Goal: Task Accomplishment & Management: Manage account settings

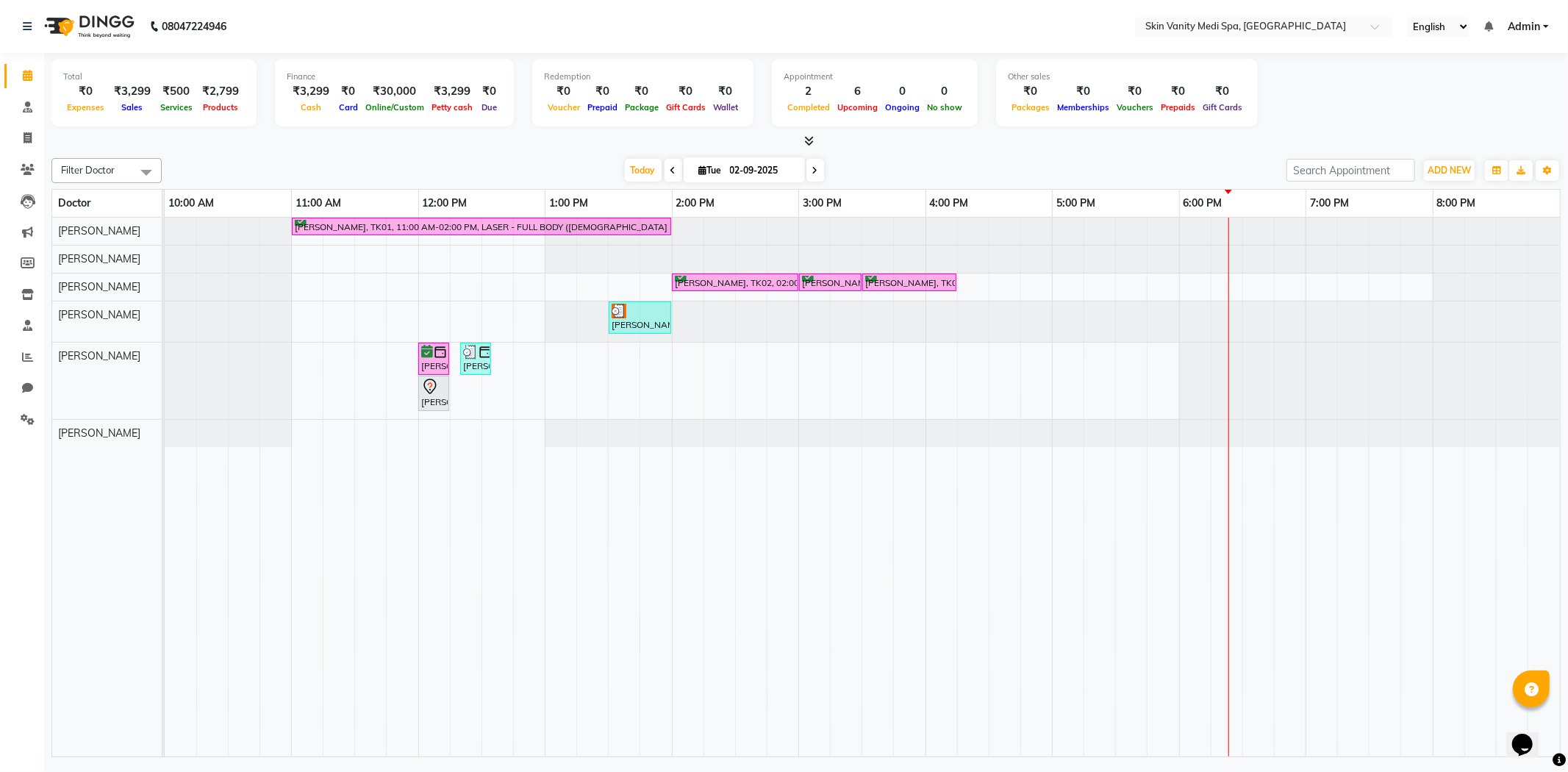
click at [810, 164] on span at bounding box center [816, 171] width 18 height 23
type input "[DATE]"
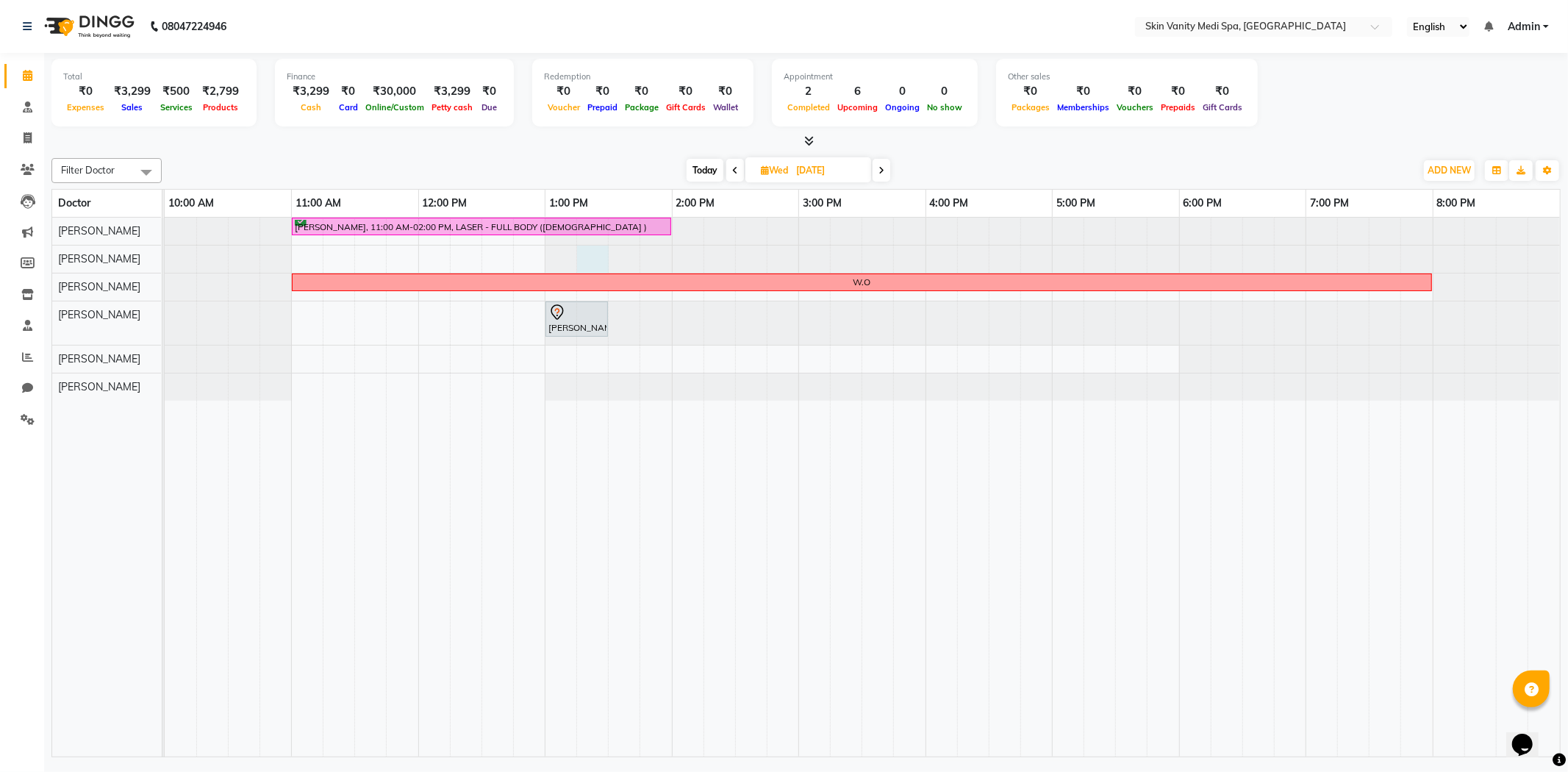
click at [164, 252] on div at bounding box center [164, 259] width 0 height 27
select select "70347"
select select "795"
select select "tentative"
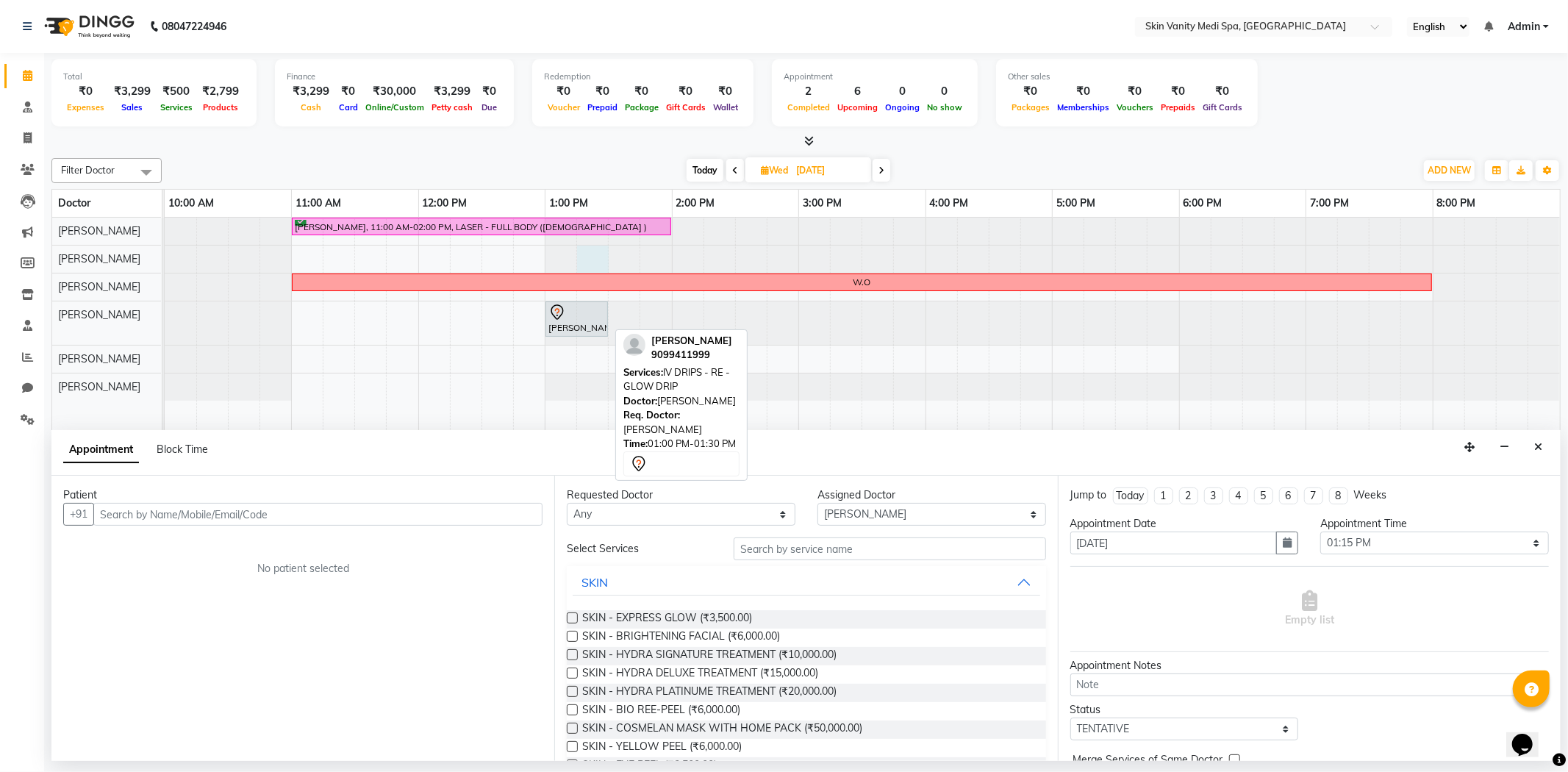
click at [575, 322] on div "[PERSON_NAME], 01:00 PM-01:30 PM, IV DRIPS - RE - GLOW DRIP" at bounding box center [576, 319] width 60 height 31
drag, startPoint x: 578, startPoint y: 317, endPoint x: 621, endPoint y: 315, distance: 43.0
click at [164, 315] on div "[PERSON_NAME], 01:00 PM-01:30 PM, IV DRIPS - RE - GLOW DRIP [PERSON_NAME], 01:0…" at bounding box center [164, 323] width 0 height 44
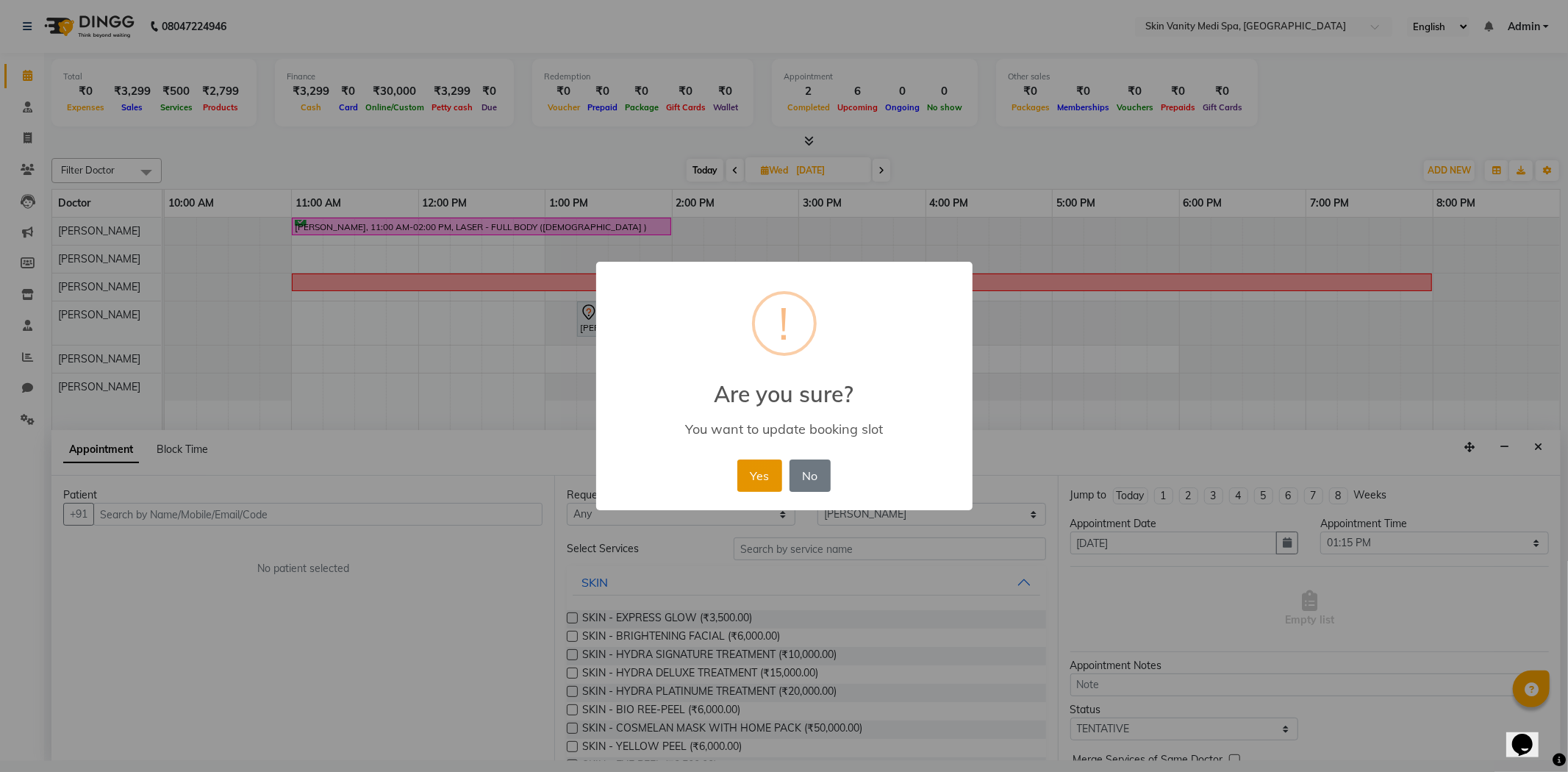
click at [763, 483] on button "Yes" at bounding box center [759, 475] width 45 height 32
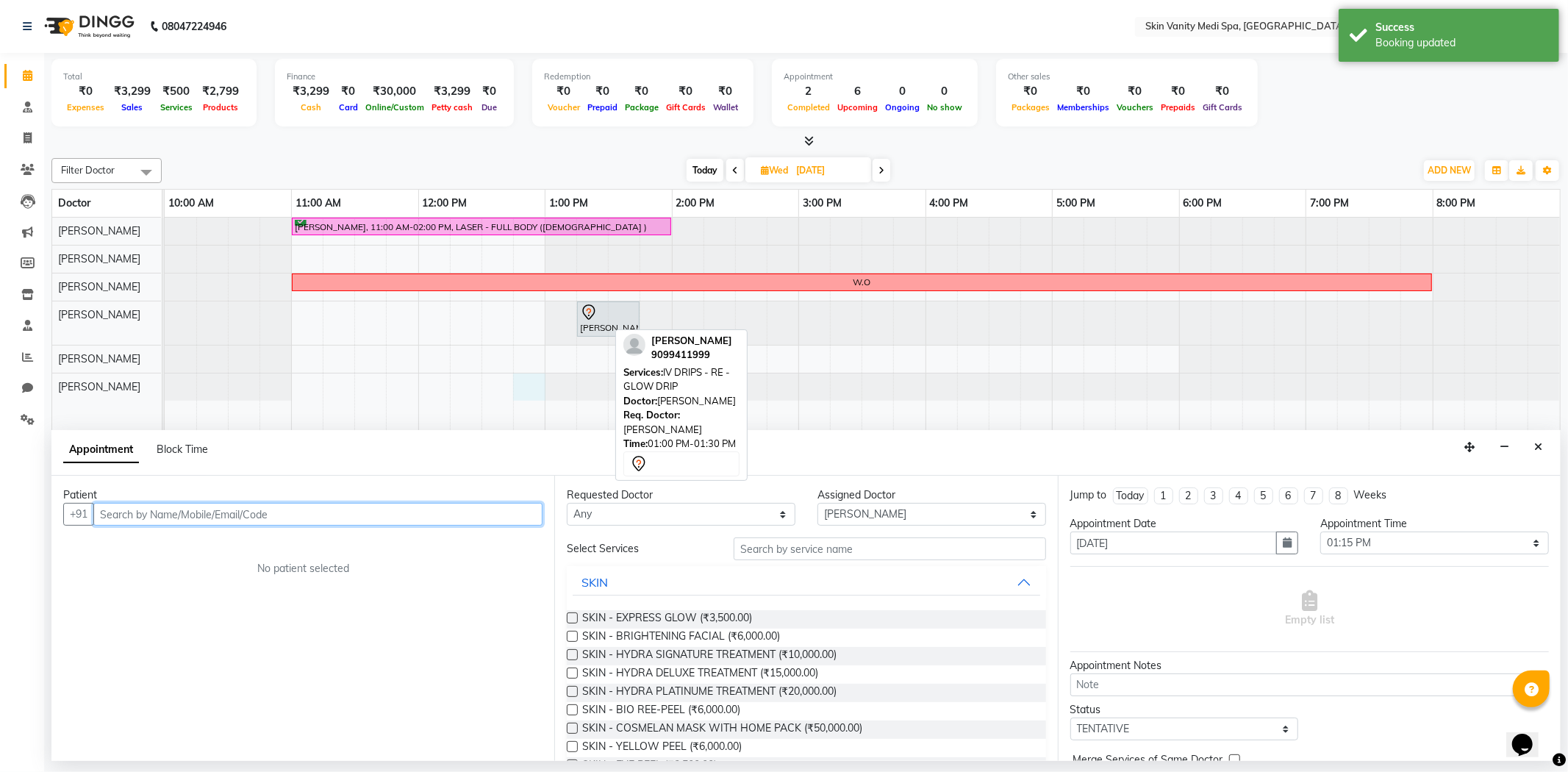
click at [539, 380] on div "[PERSON_NAME], 11:00 AM-02:00 PM, LASER - FULL BODY ([DEMOGRAPHIC_DATA] ) [PERS…" at bounding box center [862, 488] width 1396 height 540
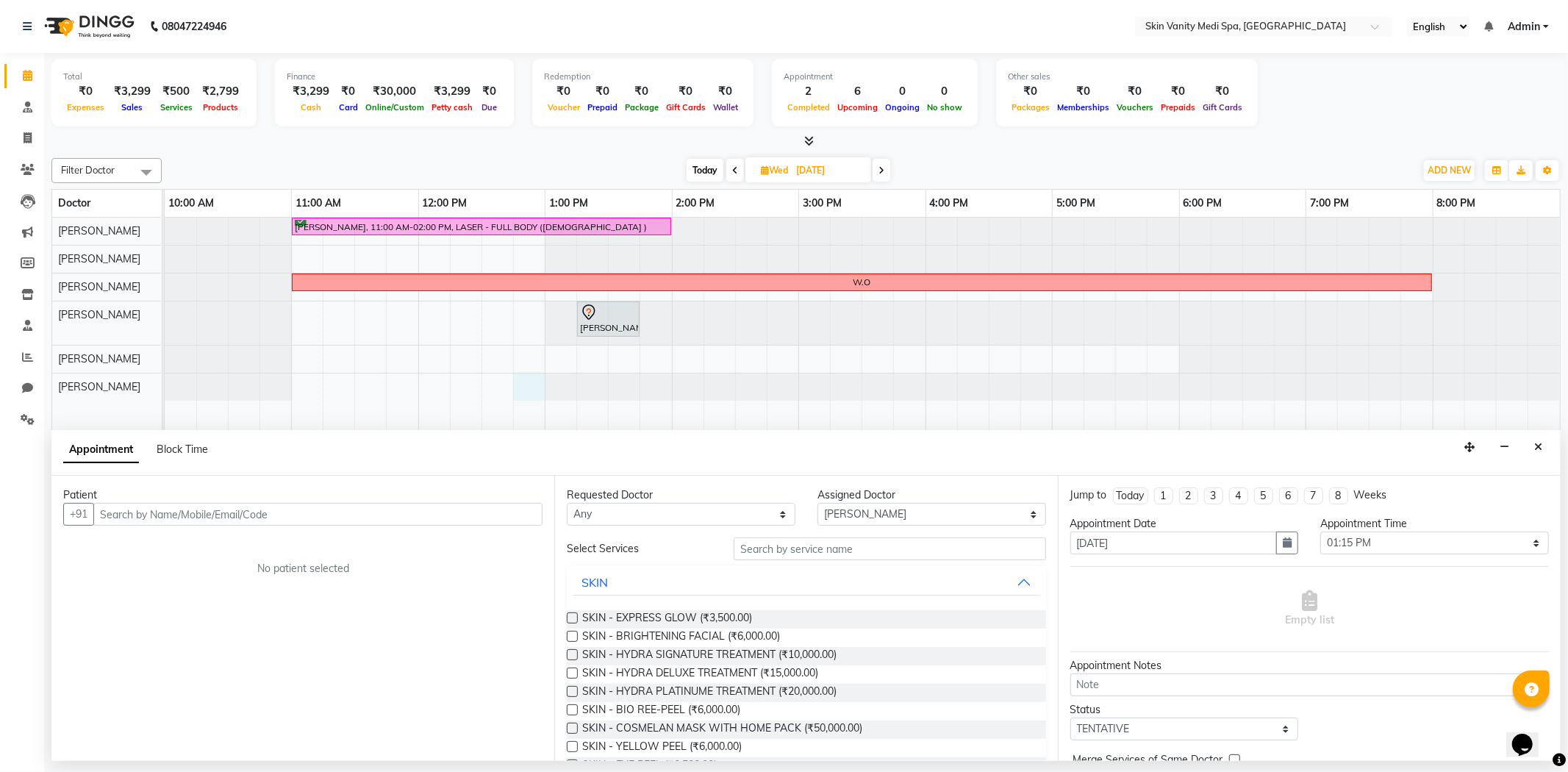
click at [706, 168] on span "Today" at bounding box center [705, 171] width 37 height 23
type input "02-09-2025"
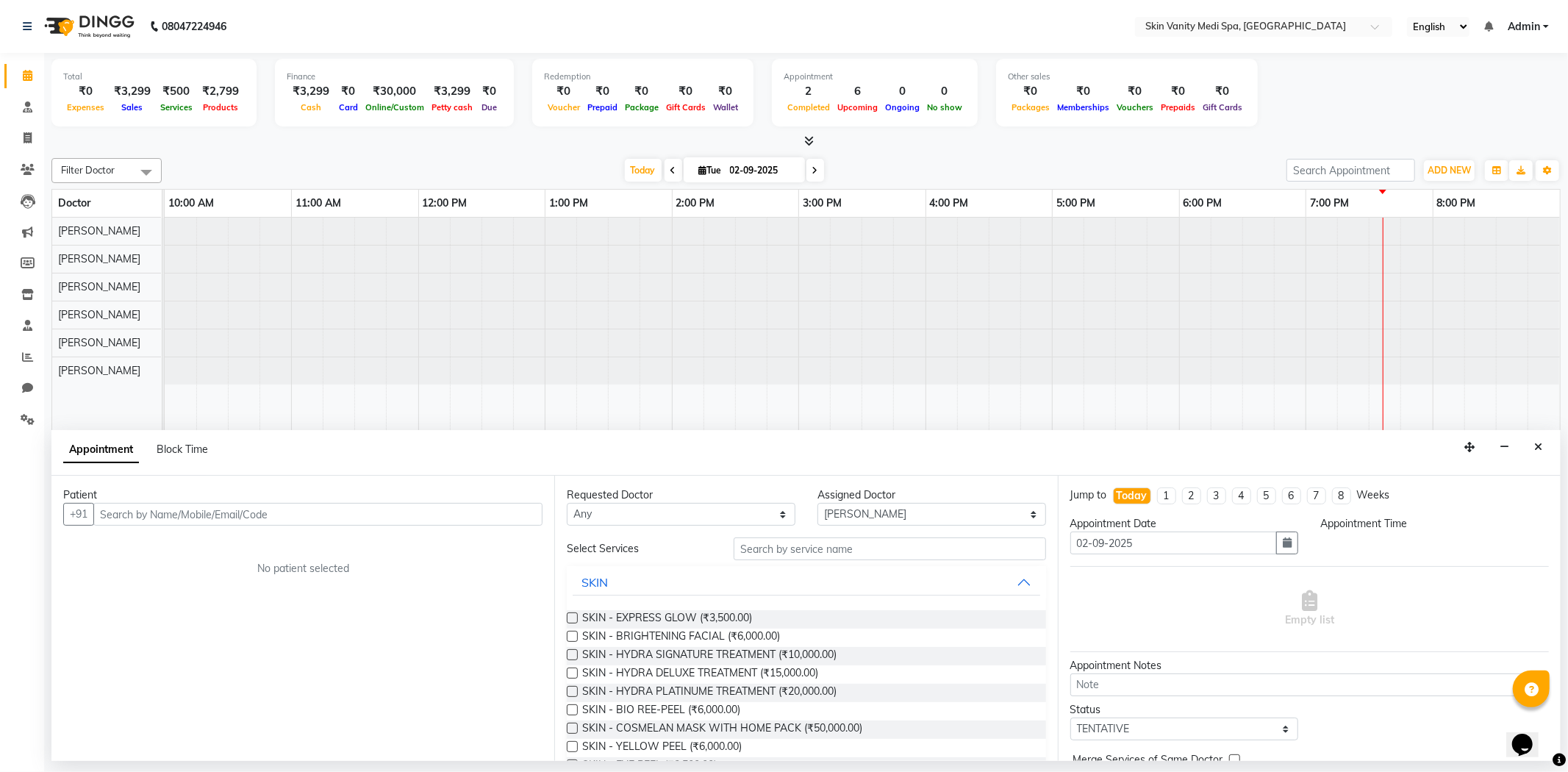
select select "795"
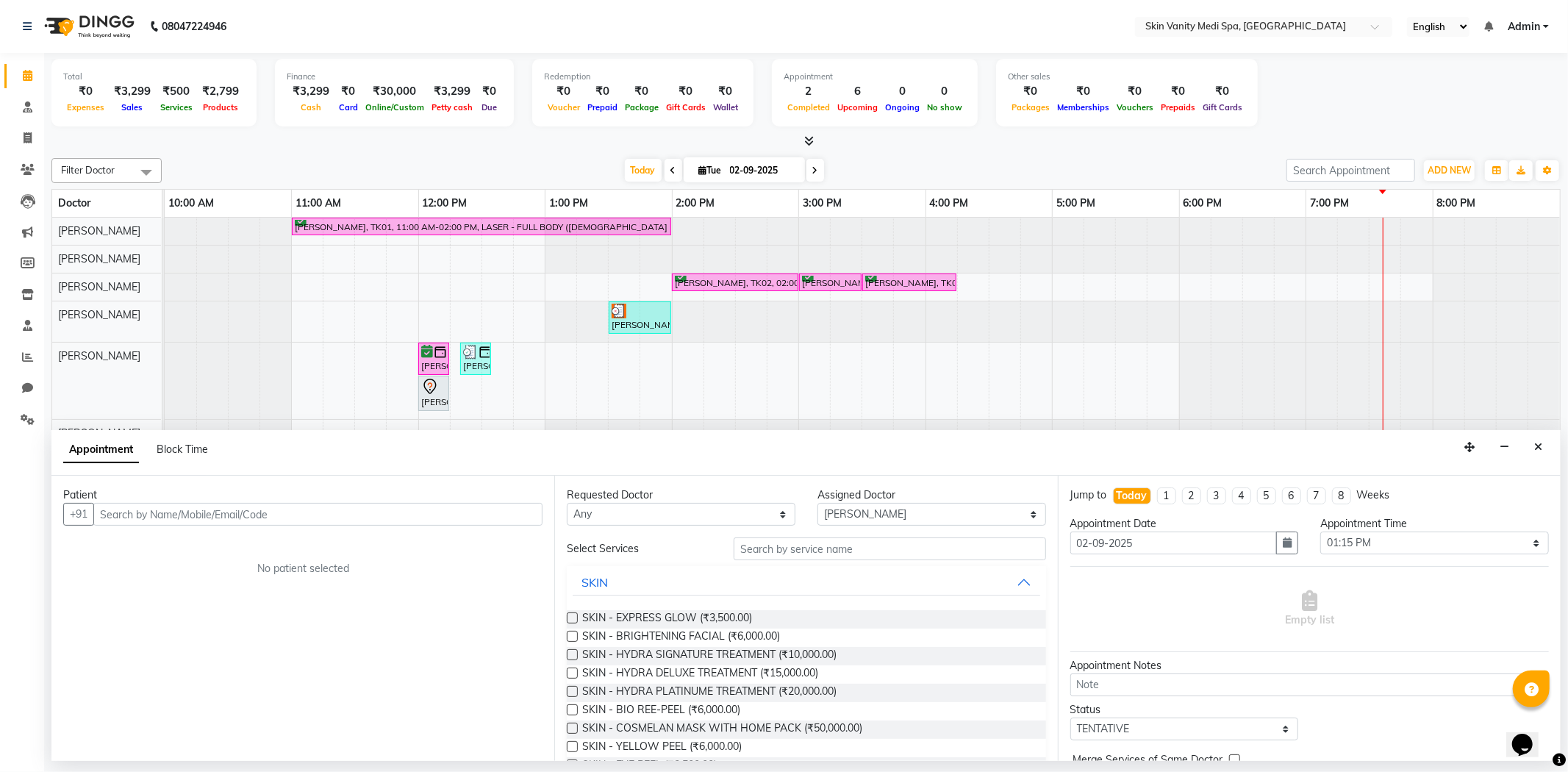
click at [1530, 456] on button "Close" at bounding box center [1539, 448] width 21 height 23
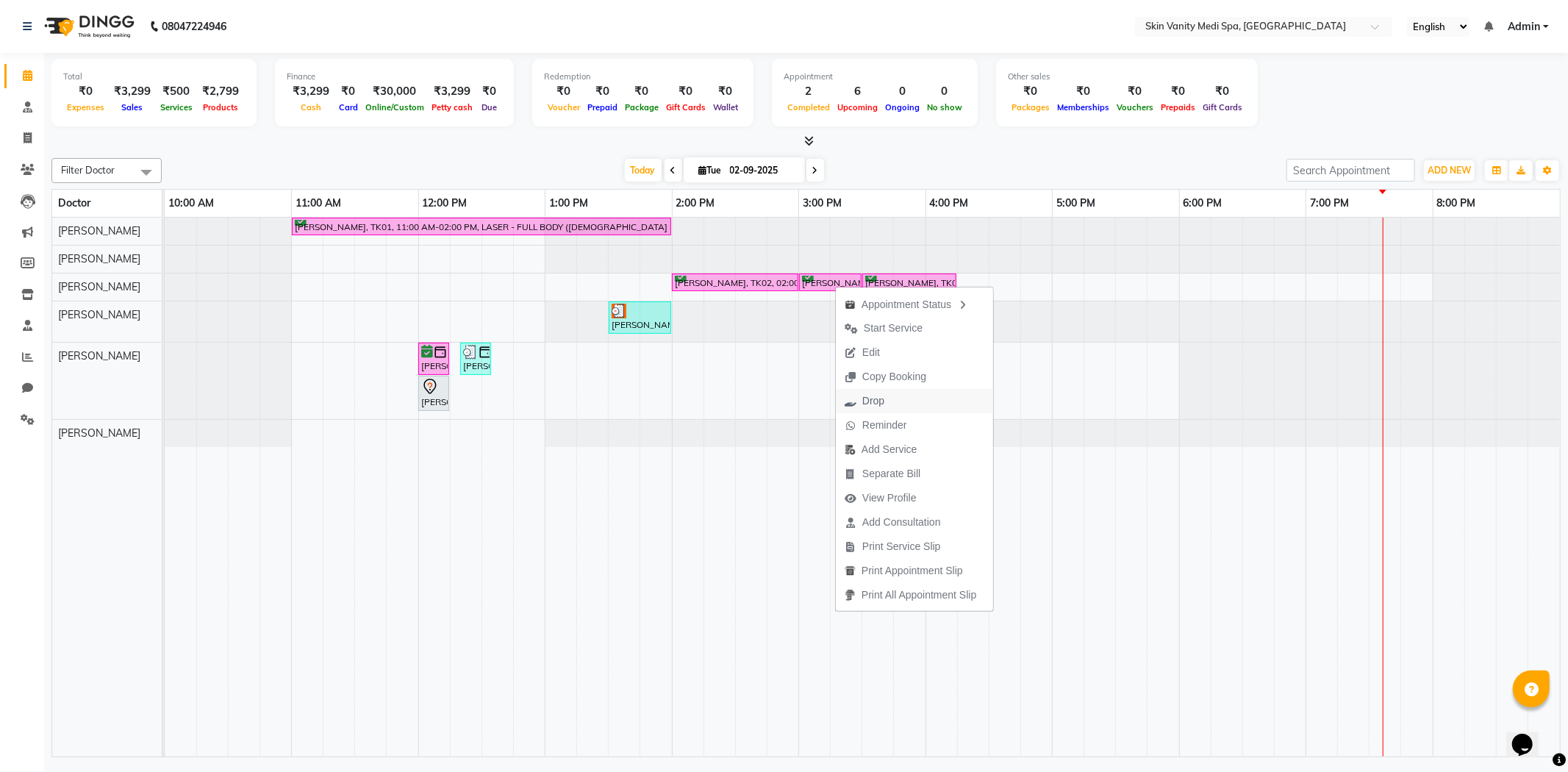
click at [854, 390] on span "Drop" at bounding box center [865, 400] width 57 height 24
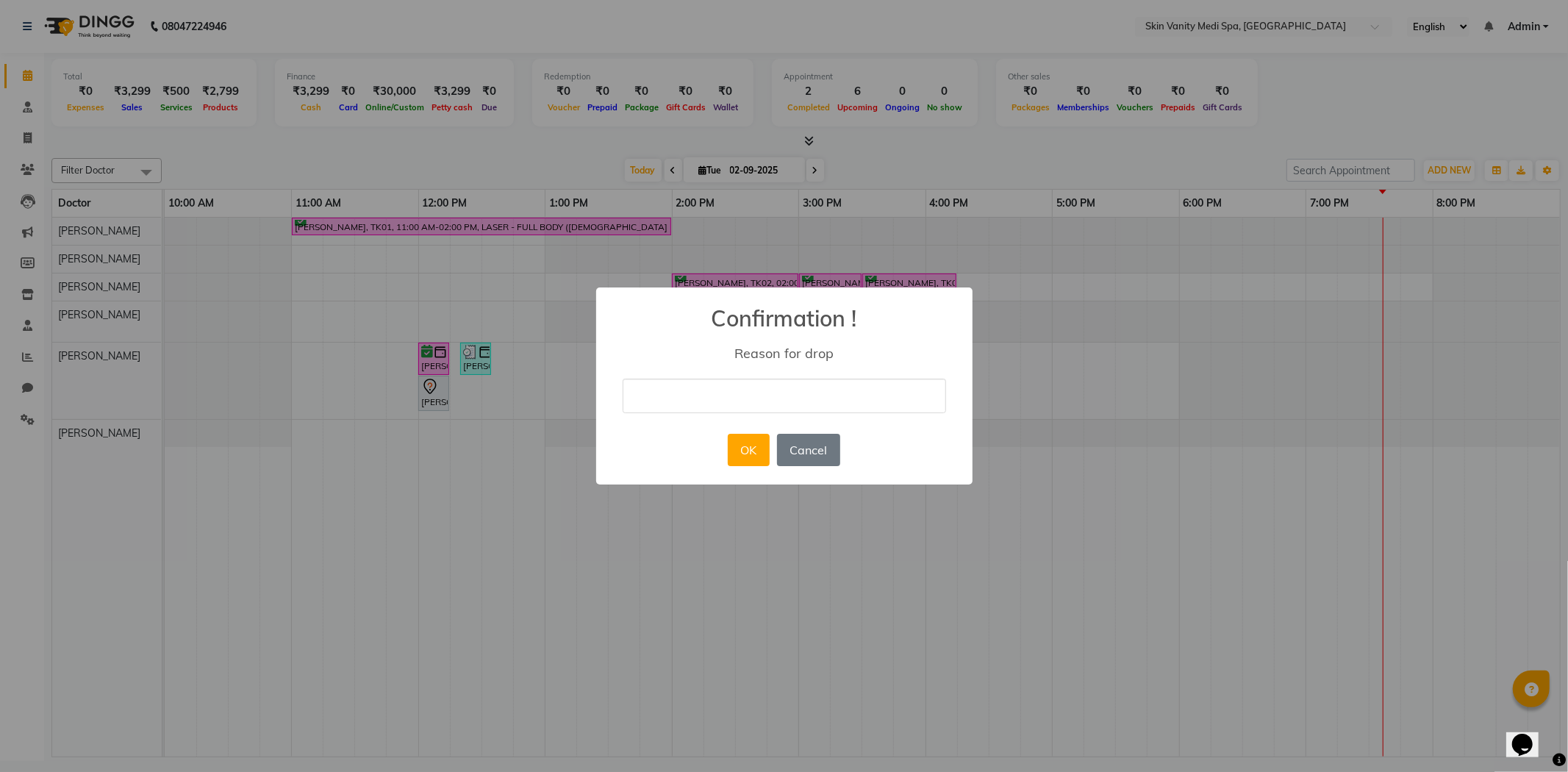
click at [778, 393] on input "text" at bounding box center [784, 396] width 323 height 35
type input "MK"
click at [749, 454] on button "OK" at bounding box center [749, 450] width 42 height 32
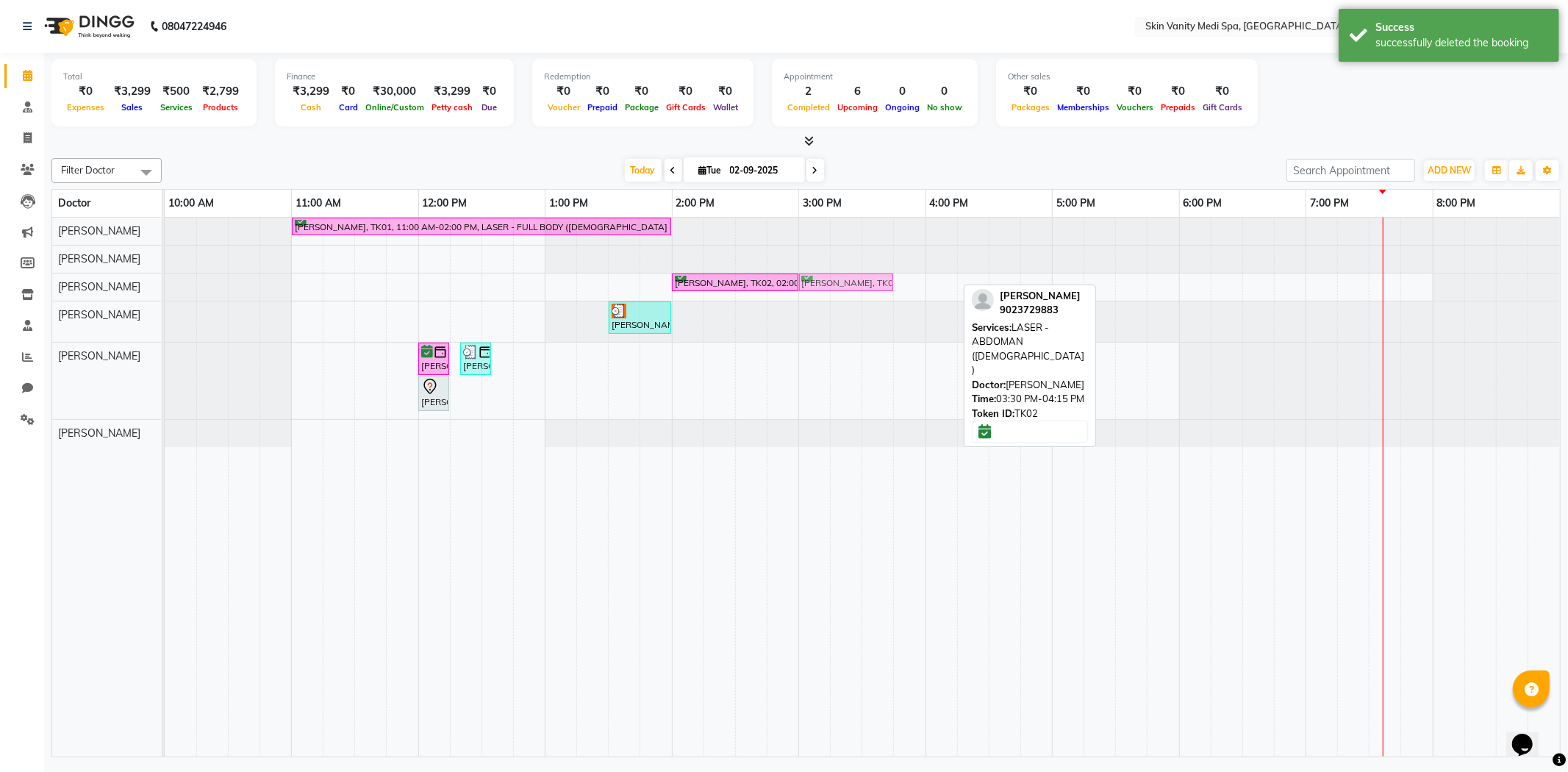
drag, startPoint x: 884, startPoint y: 284, endPoint x: 831, endPoint y: 287, distance: 53.1
click at [164, 287] on div "[PERSON_NAME], TK02, 02:00 PM-03:00 PM, LASER - FULL FACE [PERSON_NAME], TK02, …" at bounding box center [164, 287] width 0 height 27
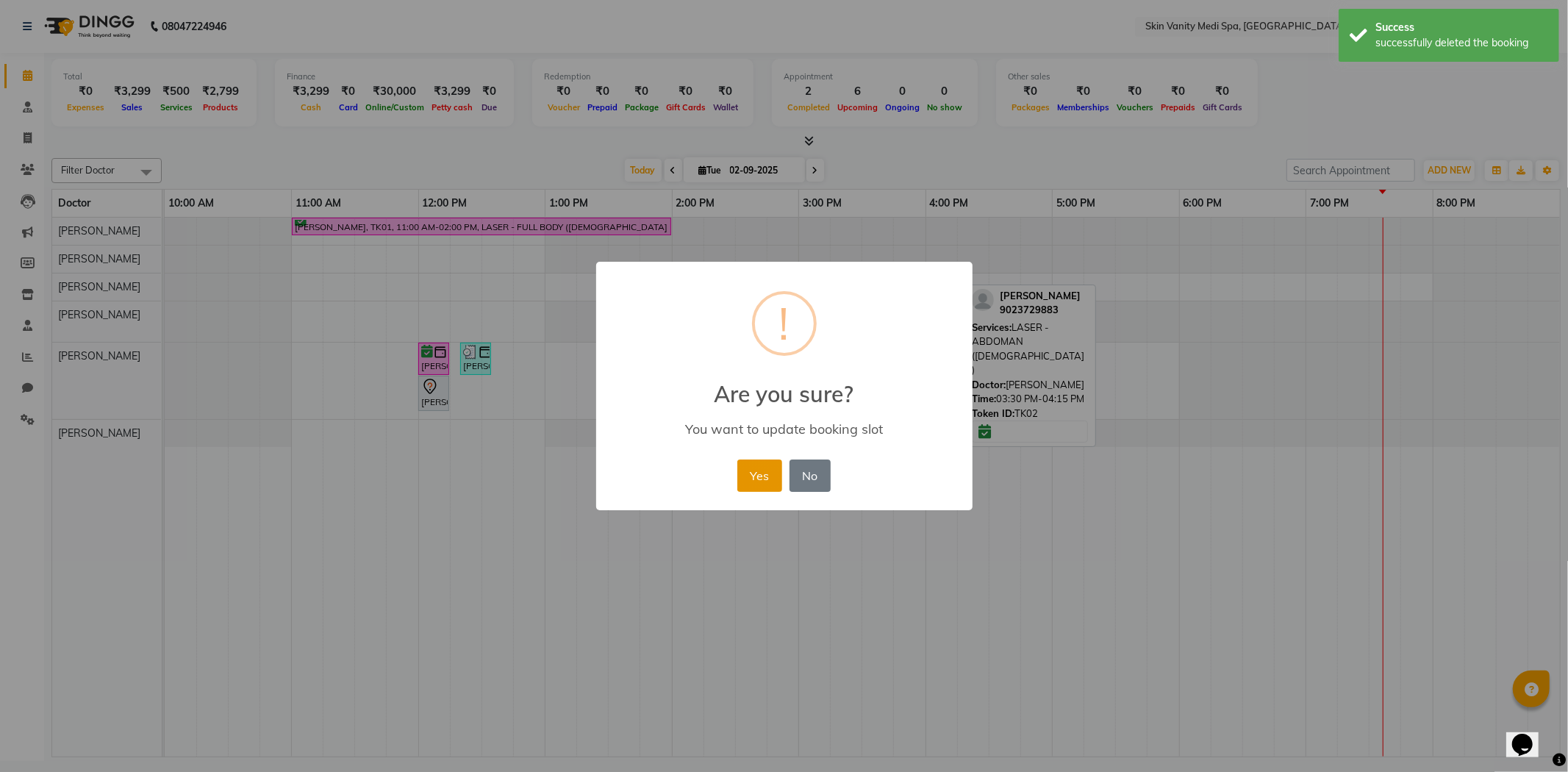
click at [773, 485] on button "Yes" at bounding box center [759, 475] width 45 height 32
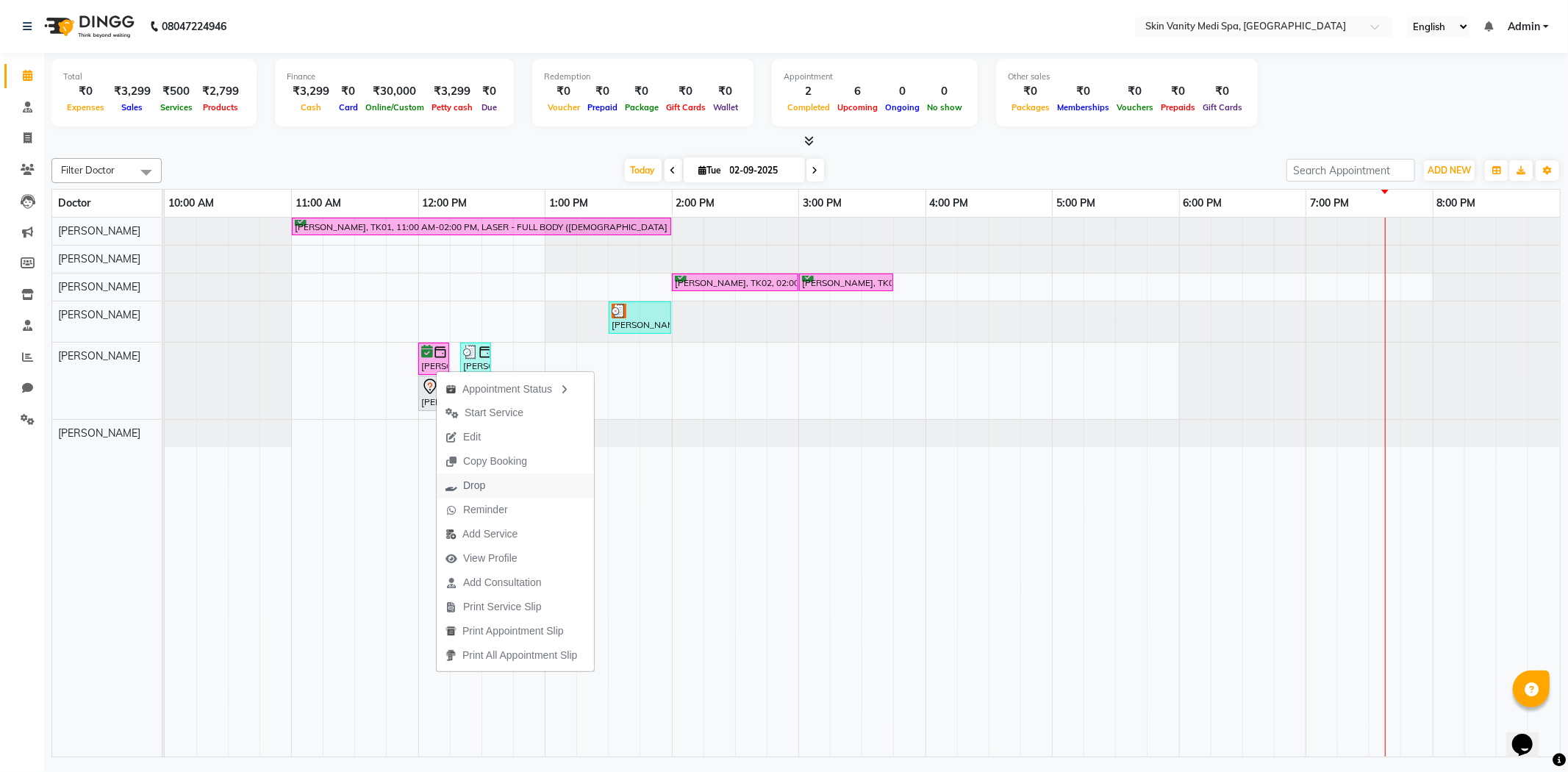
click at [479, 479] on span "Drop" at bounding box center [474, 485] width 22 height 15
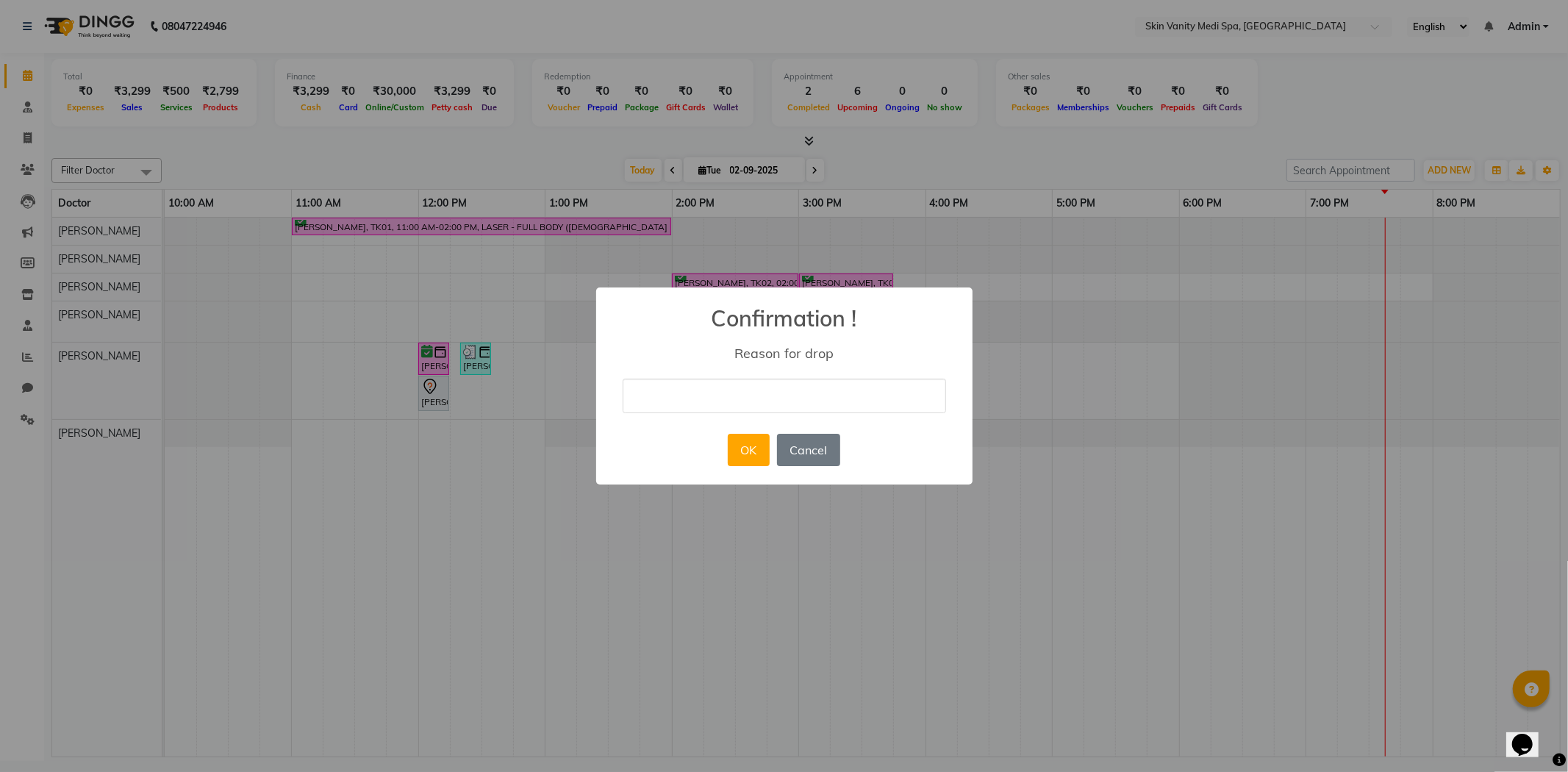
click at [722, 399] on input "text" at bounding box center [784, 396] width 323 height 35
type input "MK"
click at [737, 451] on button "OK" at bounding box center [749, 450] width 42 height 32
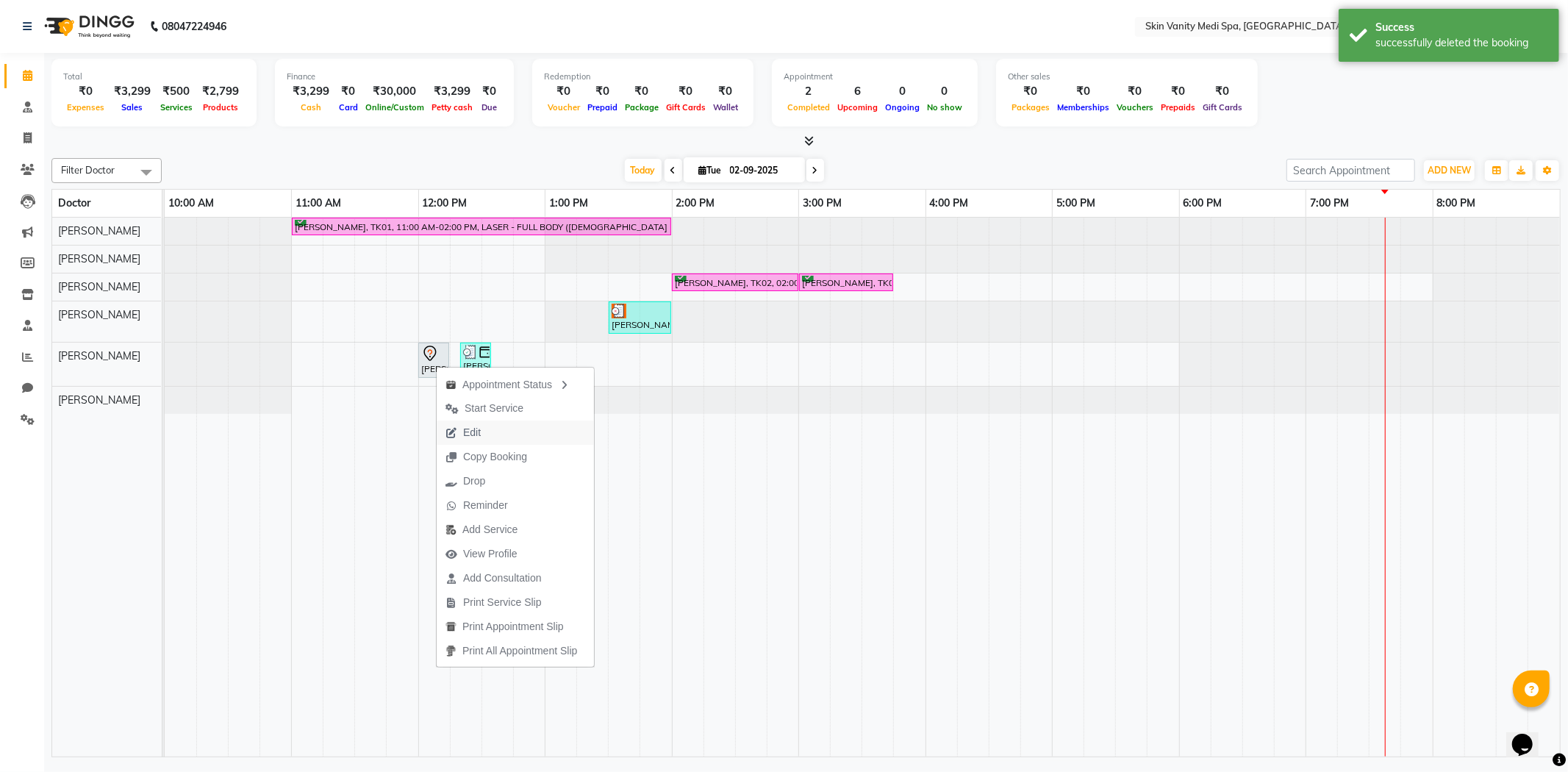
click at [467, 435] on span "Edit" at bounding box center [472, 432] width 18 height 15
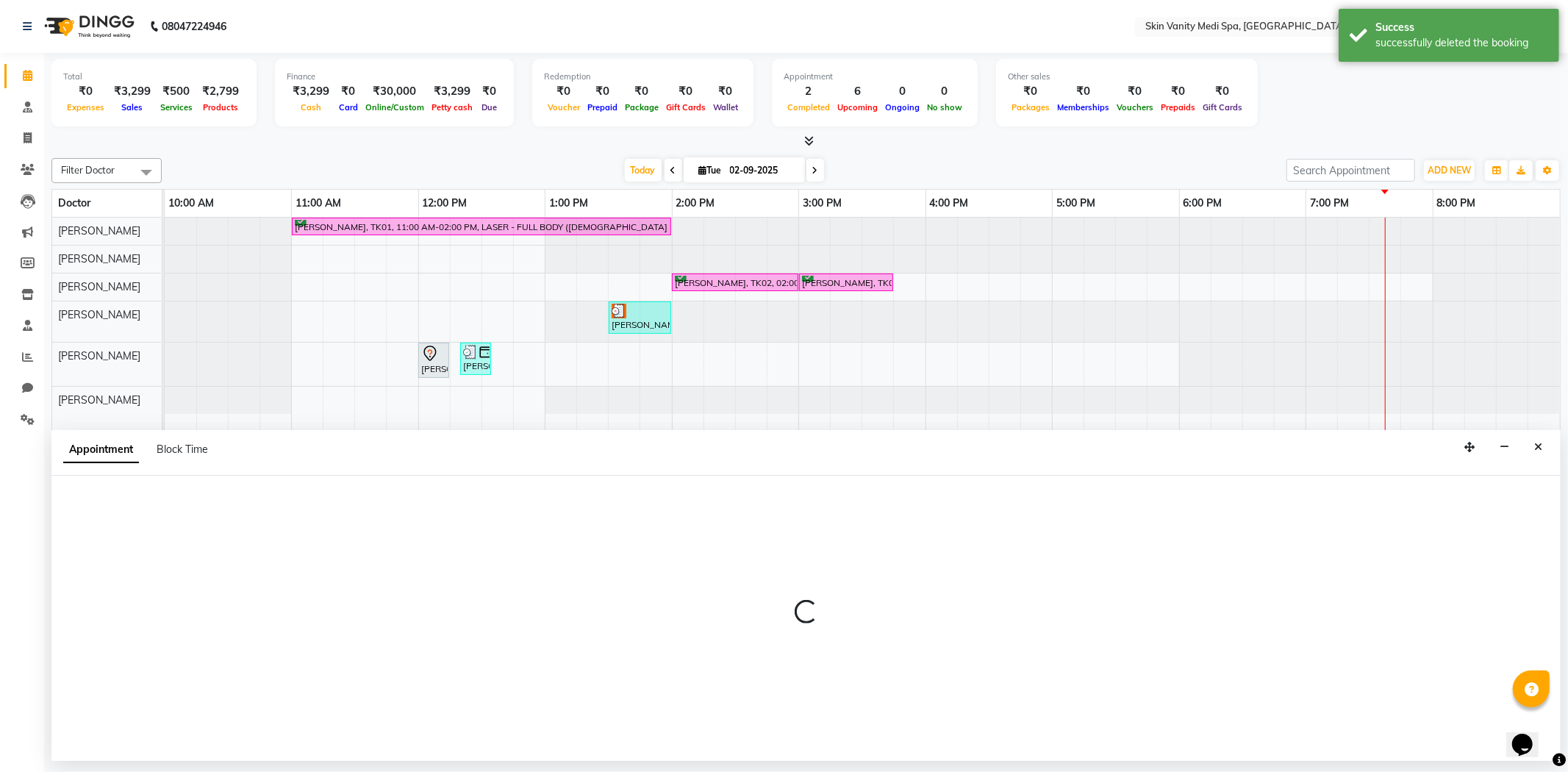
select select "tentative"
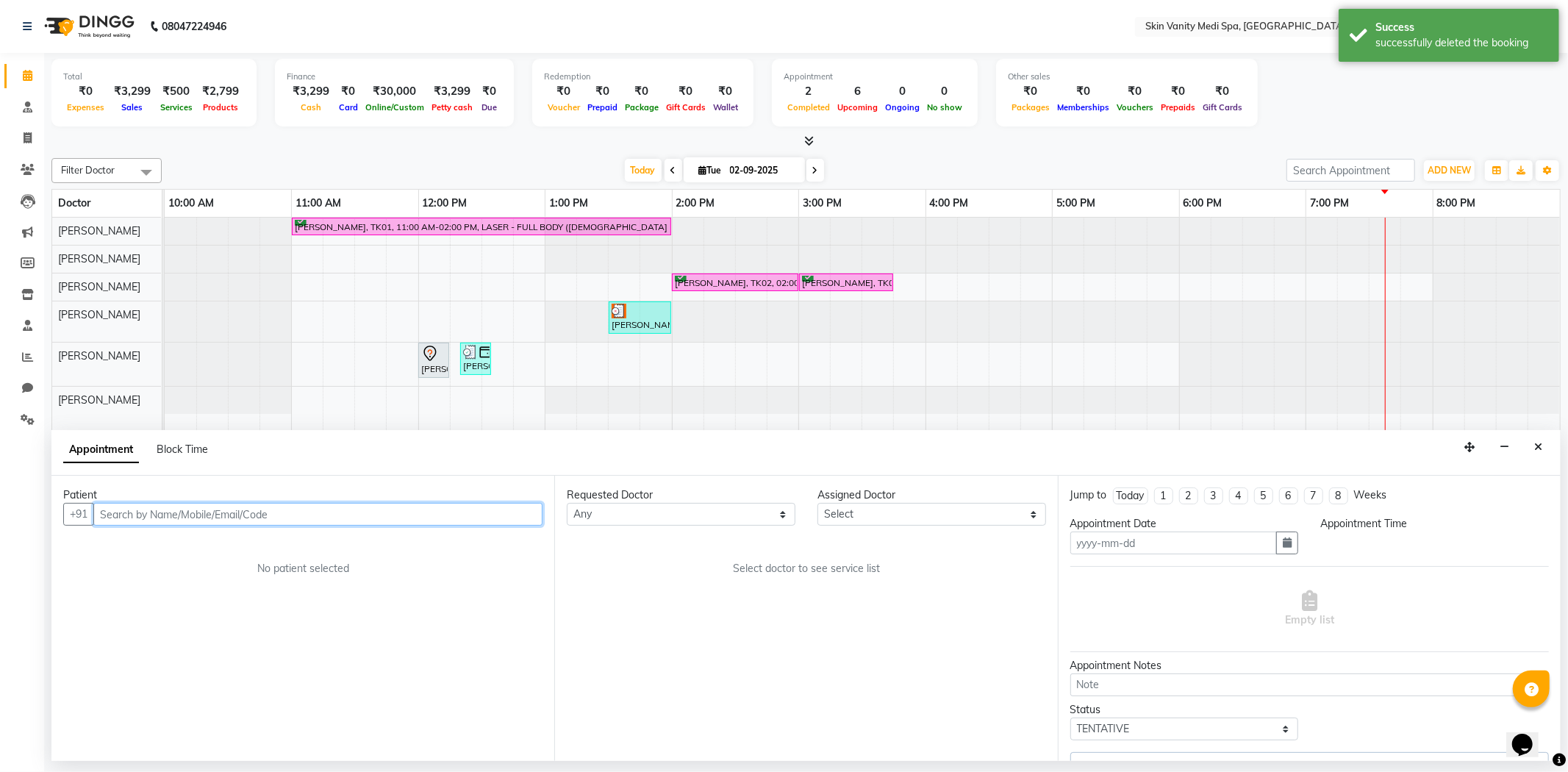
type input "02-09-2025"
select select "720"
select select "70351"
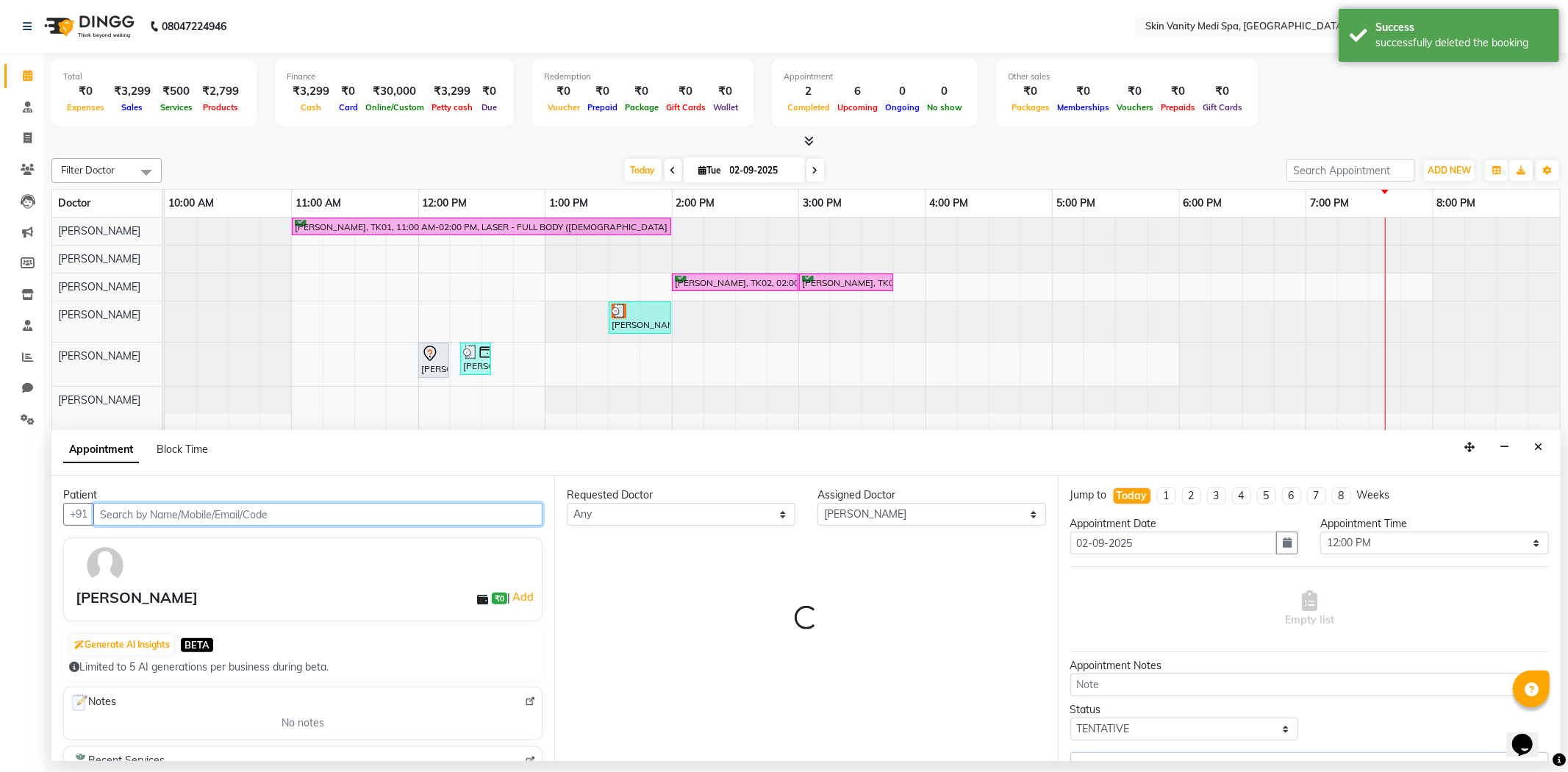
select select "3954"
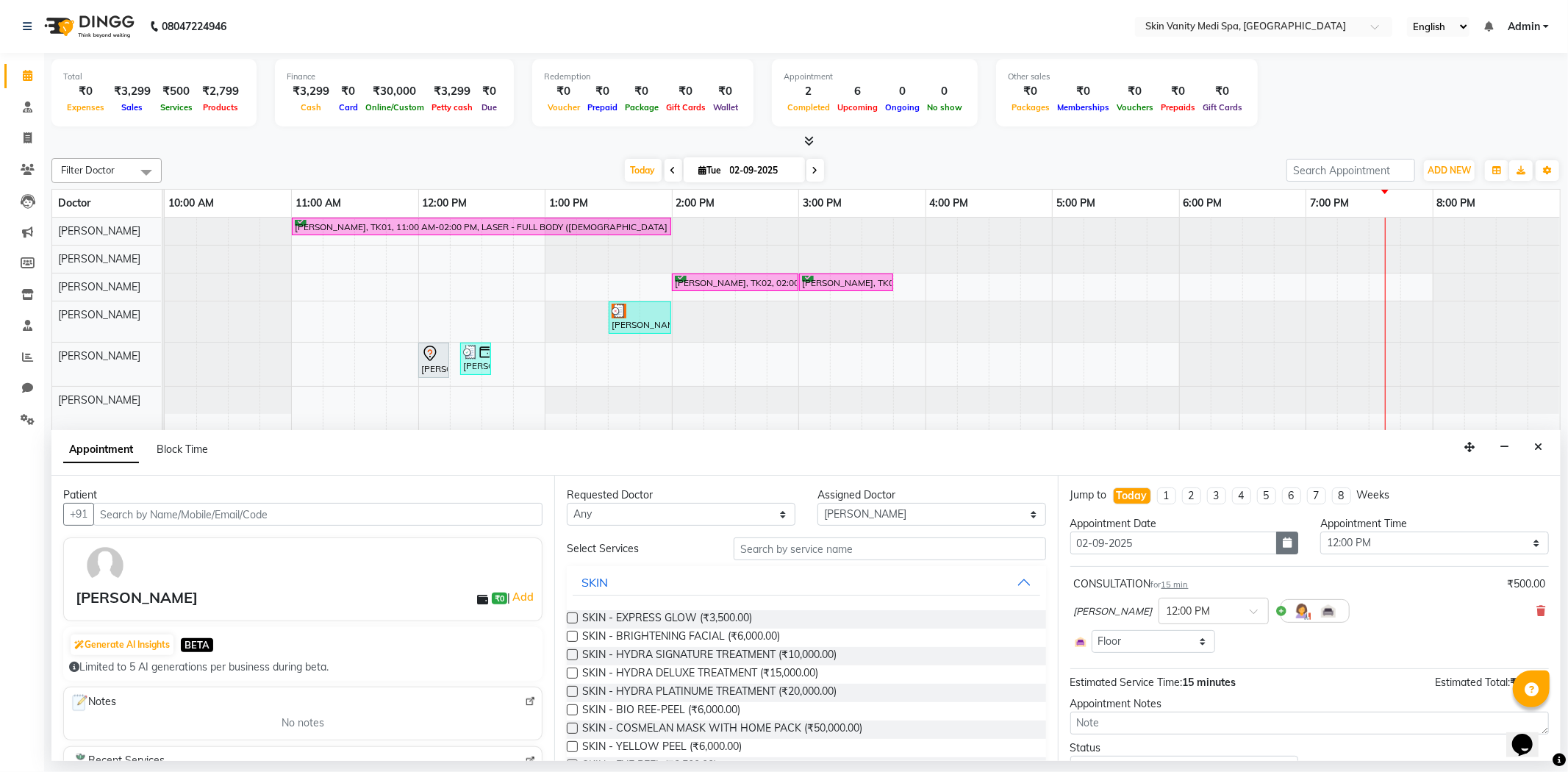
click at [1283, 544] on icon "button" at bounding box center [1287, 543] width 9 height 11
click at [1135, 619] on div "3" at bounding box center [1133, 620] width 23 height 23
type input "[DATE]"
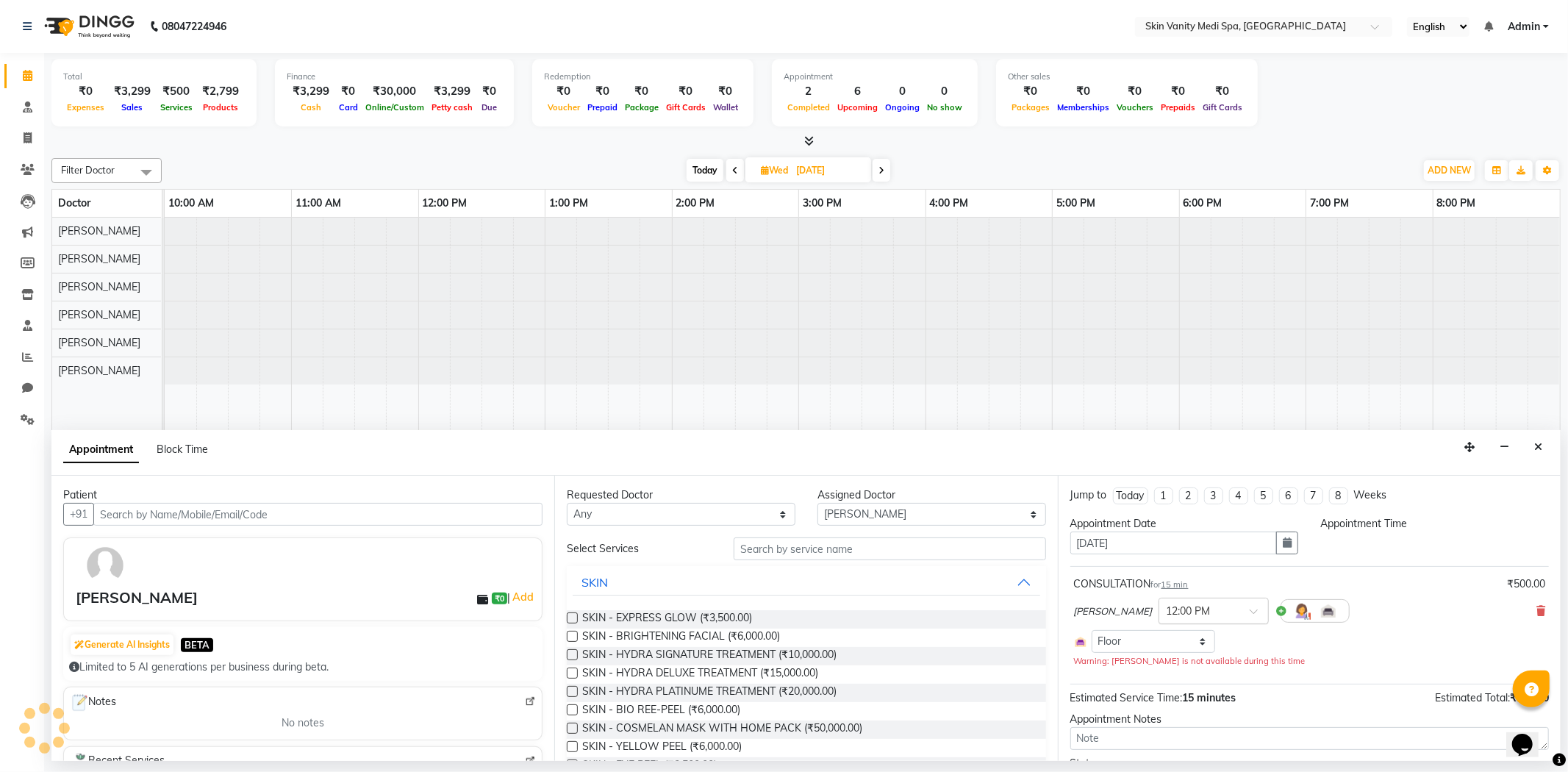
select select "720"
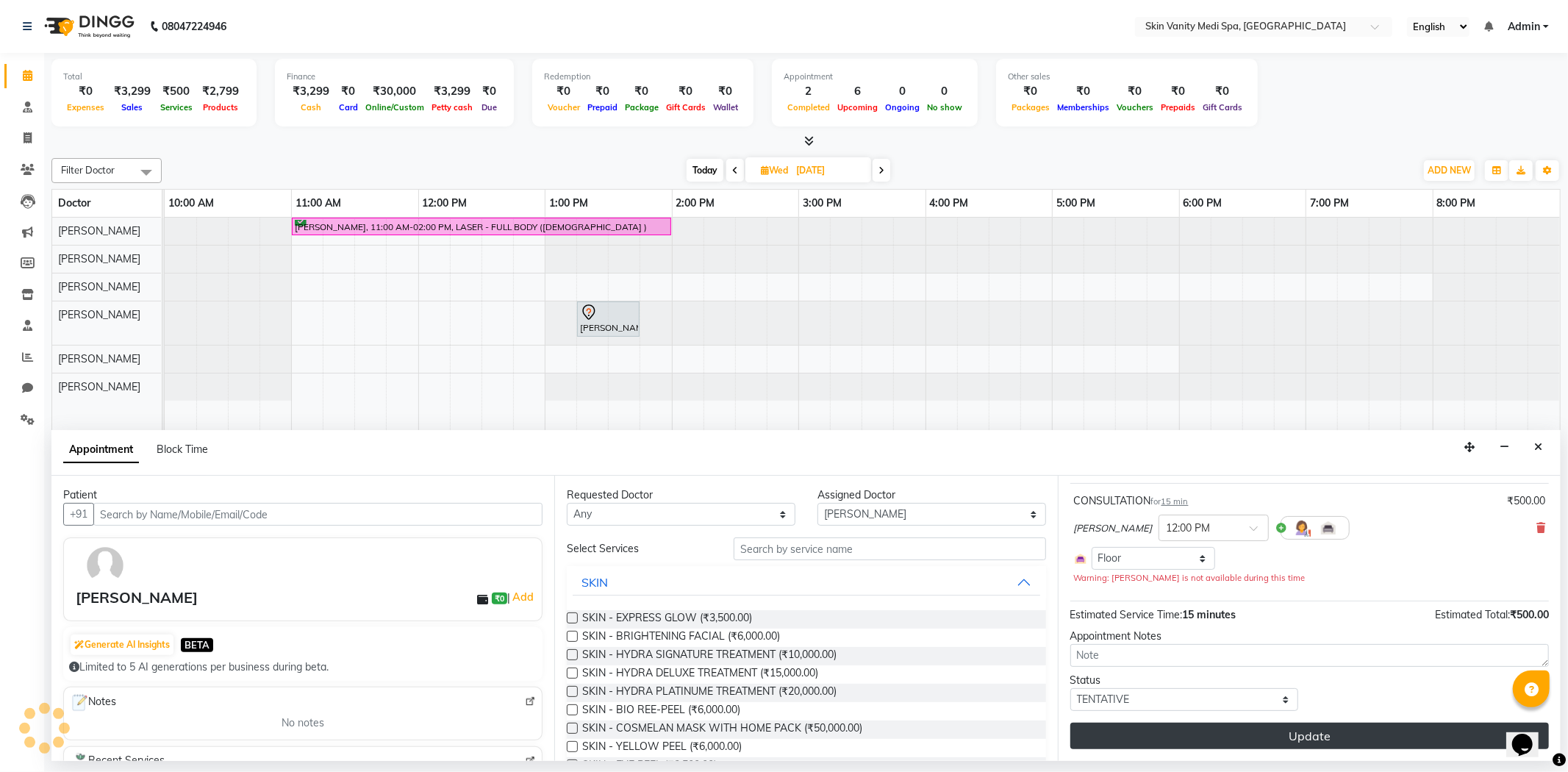
scroll to position [69, 0]
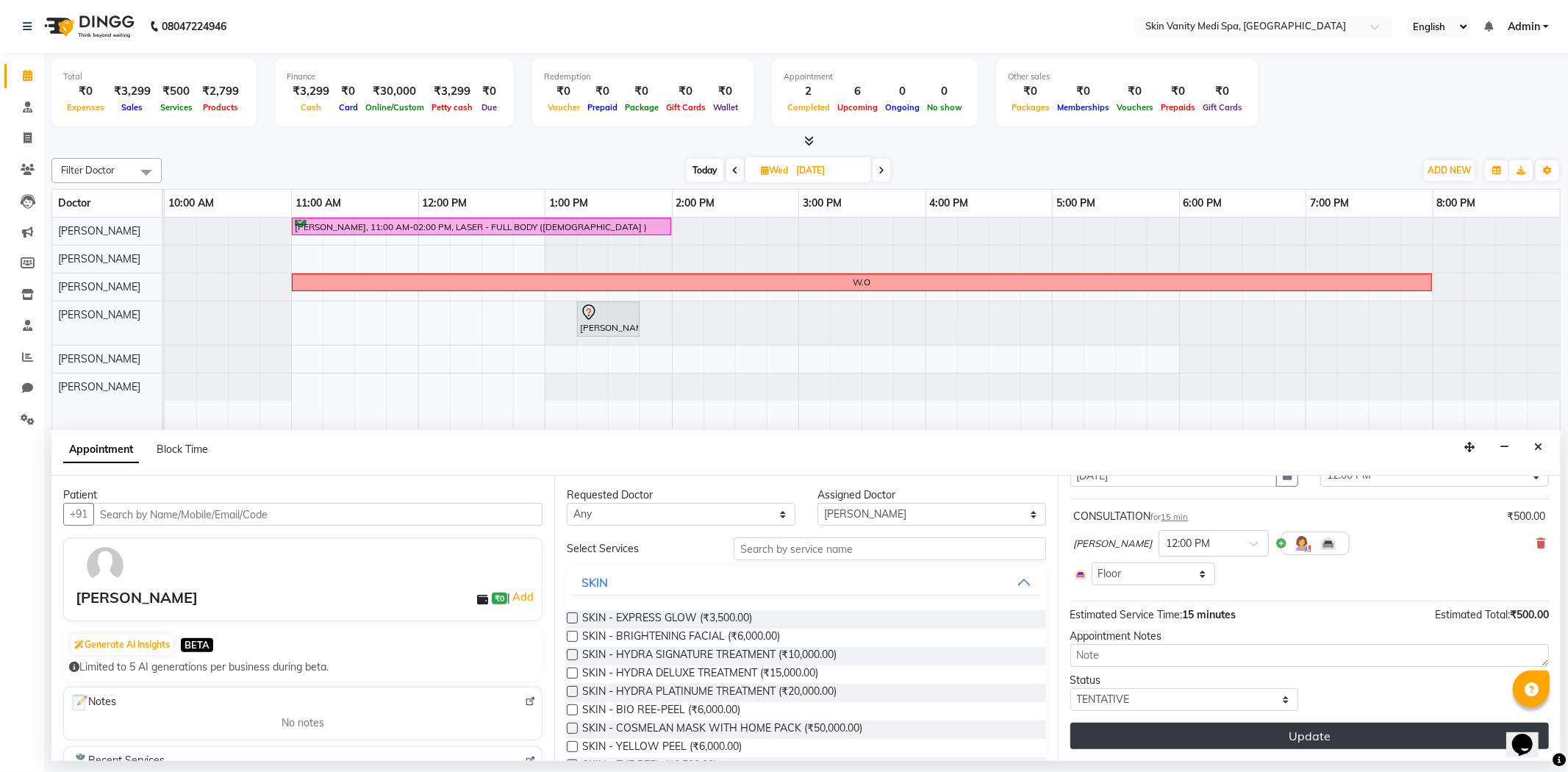
click at [1247, 734] on button "Update" at bounding box center [1310, 736] width 479 height 27
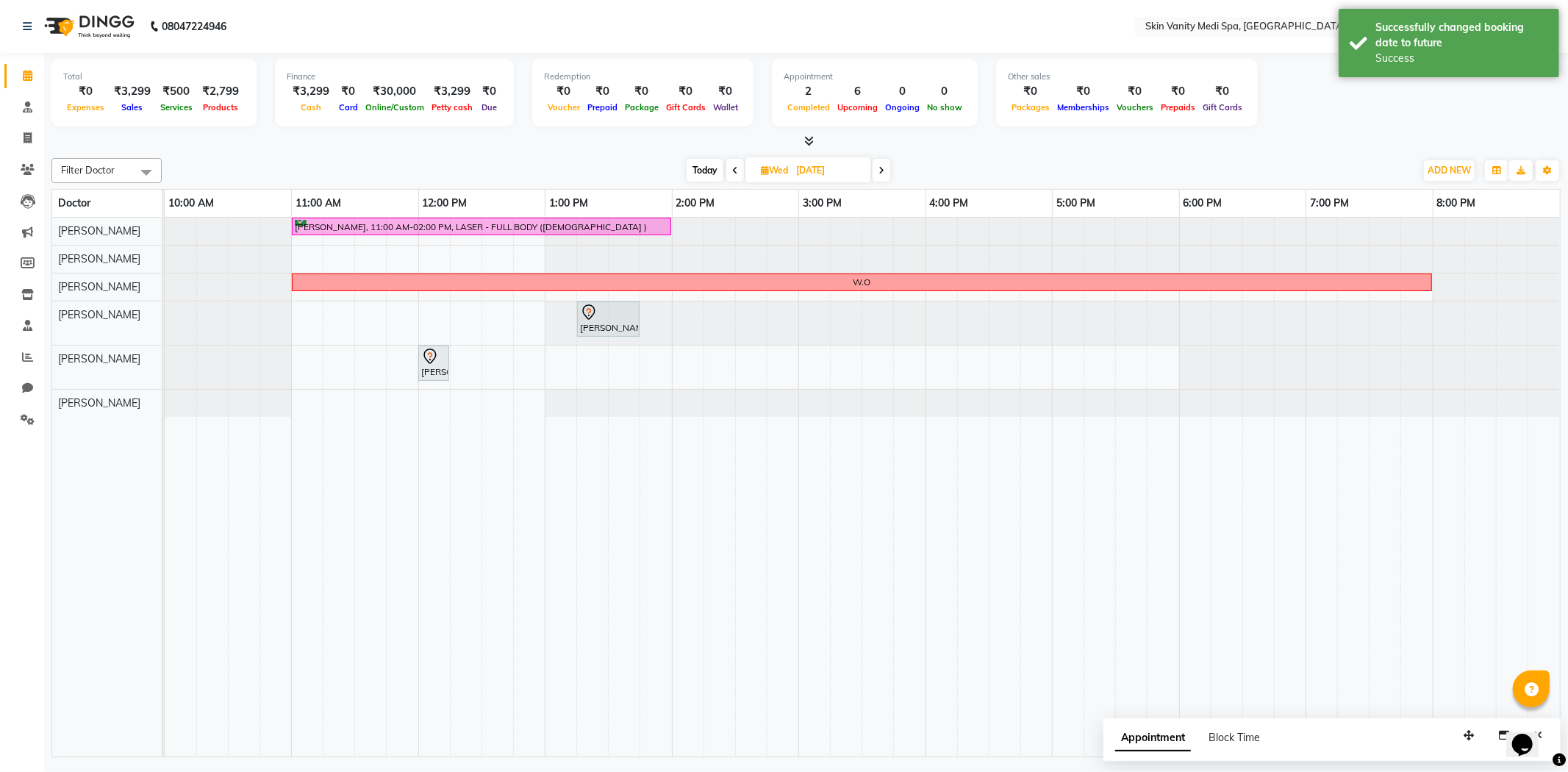
click at [711, 176] on span "Today" at bounding box center [705, 171] width 37 height 23
type input "02-09-2025"
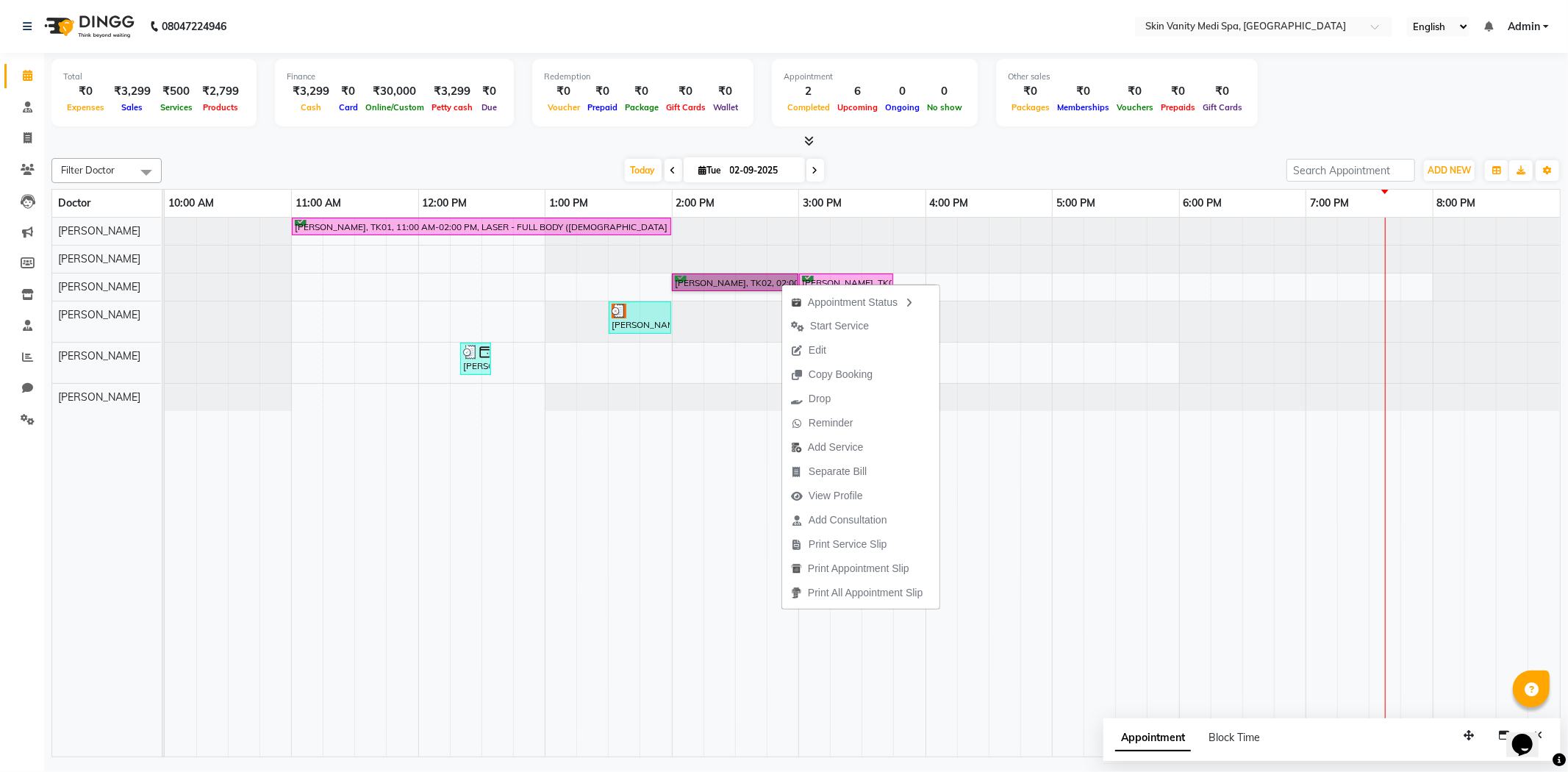
click at [749, 276] on link "[PERSON_NAME], TK02, 02:00 PM-03:00 PM, LASER - FULL FACE" at bounding box center [735, 282] width 127 height 19
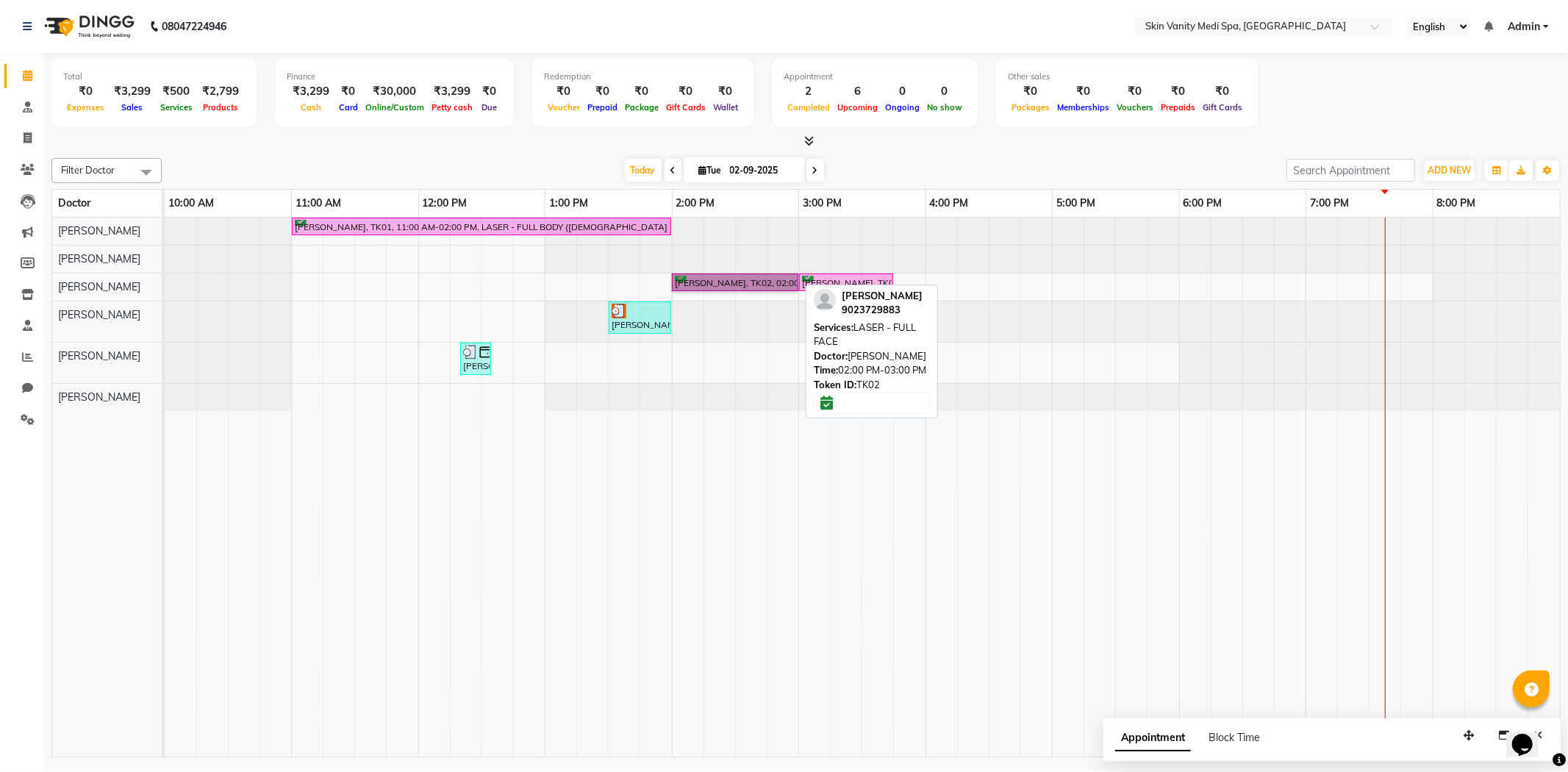
click at [749, 277] on link "[PERSON_NAME], TK02, 02:00 PM-03:00 PM, LASER - FULL FACE" at bounding box center [735, 282] width 127 height 19
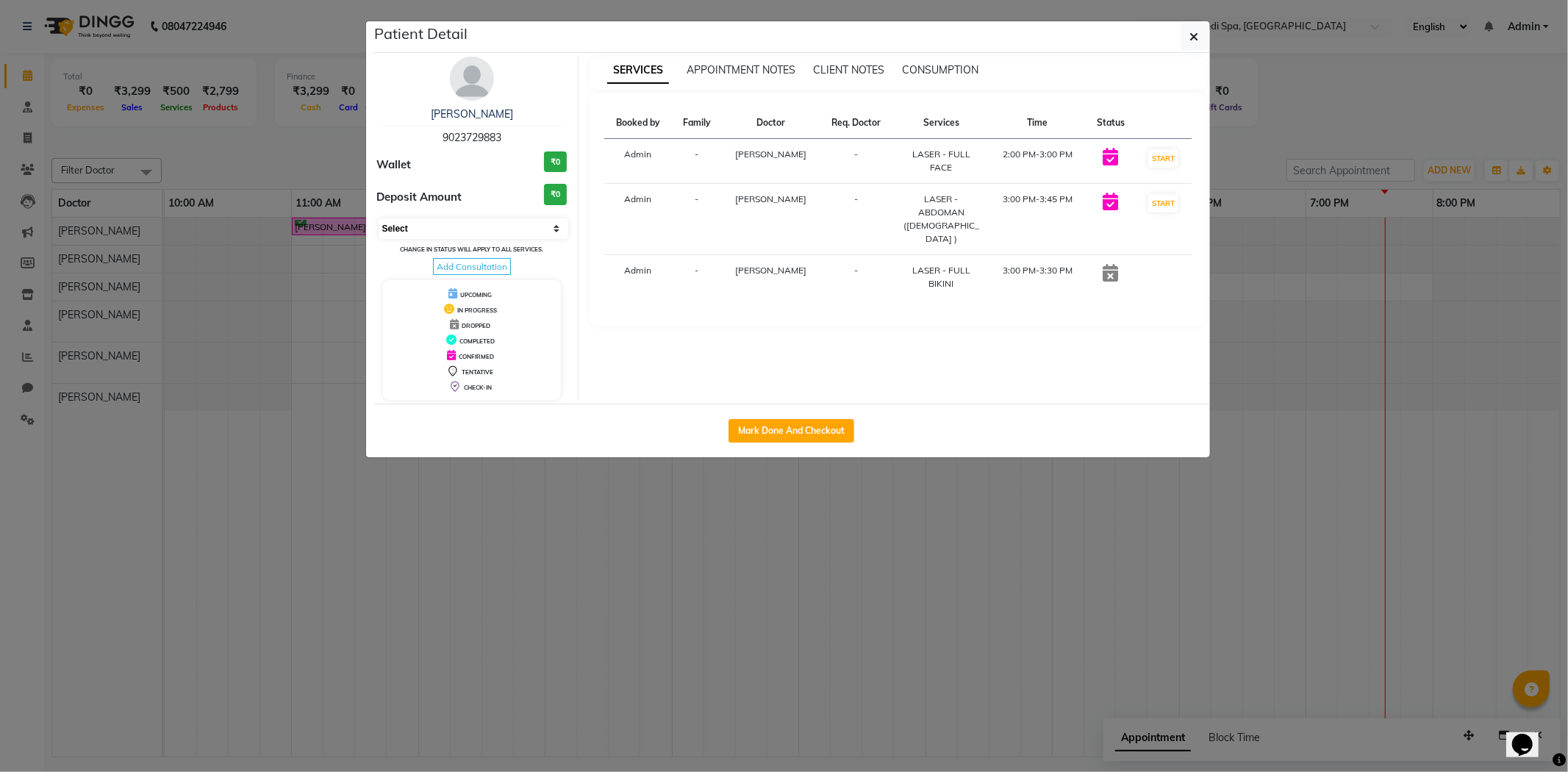
click at [534, 231] on select "Select IN SERVICE CONFIRMED TENTATIVE CHECK IN MARK DONE DROPPED UPCOMING" at bounding box center [474, 228] width 190 height 21
select select "3"
click at [379, 218] on select "Select IN SERVICE CONFIRMED TENTATIVE CHECK IN MARK DONE DROPPED UPCOMING" at bounding box center [474, 228] width 190 height 21
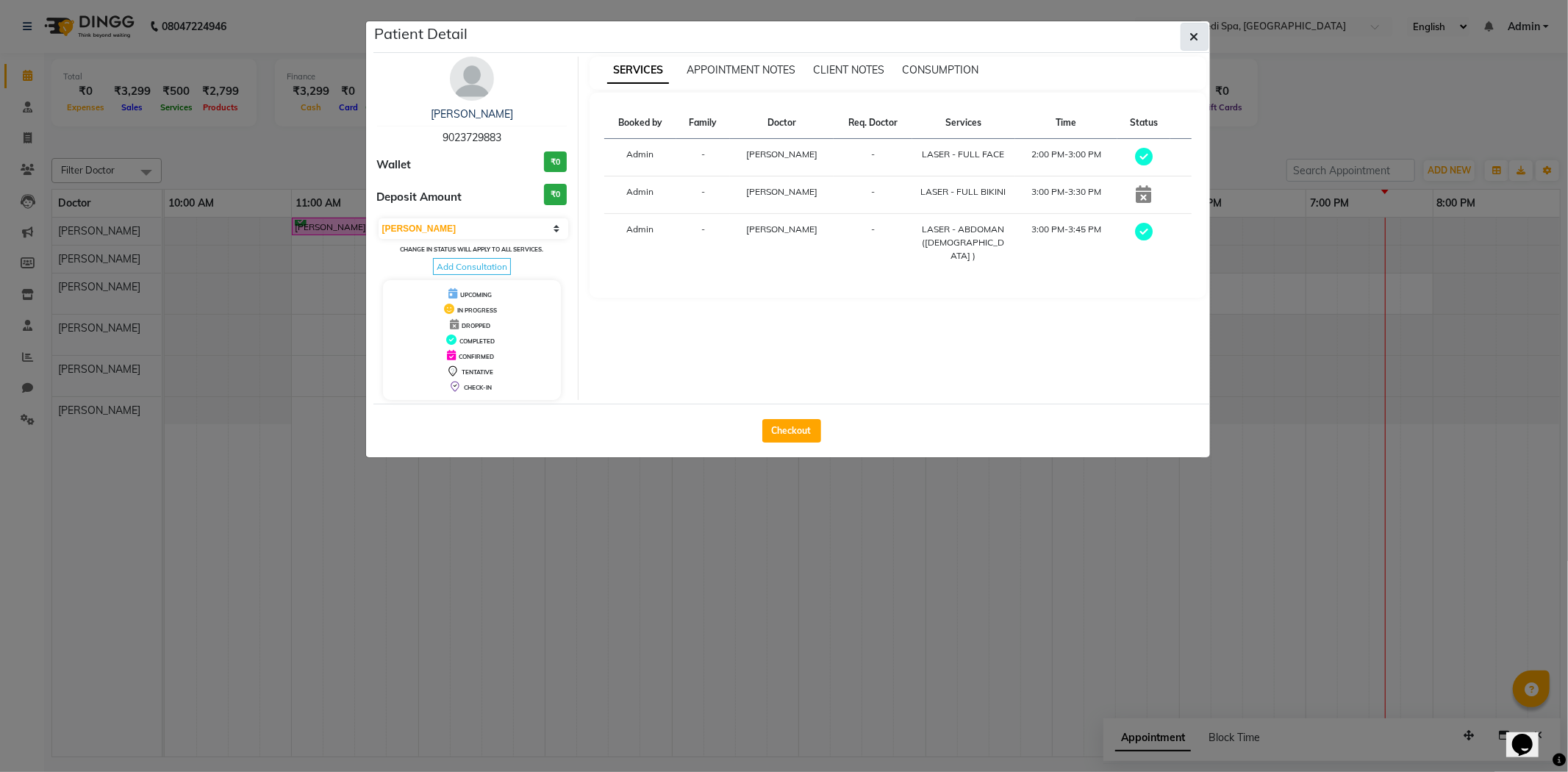
click at [1192, 34] on icon "button" at bounding box center [1195, 37] width 9 height 12
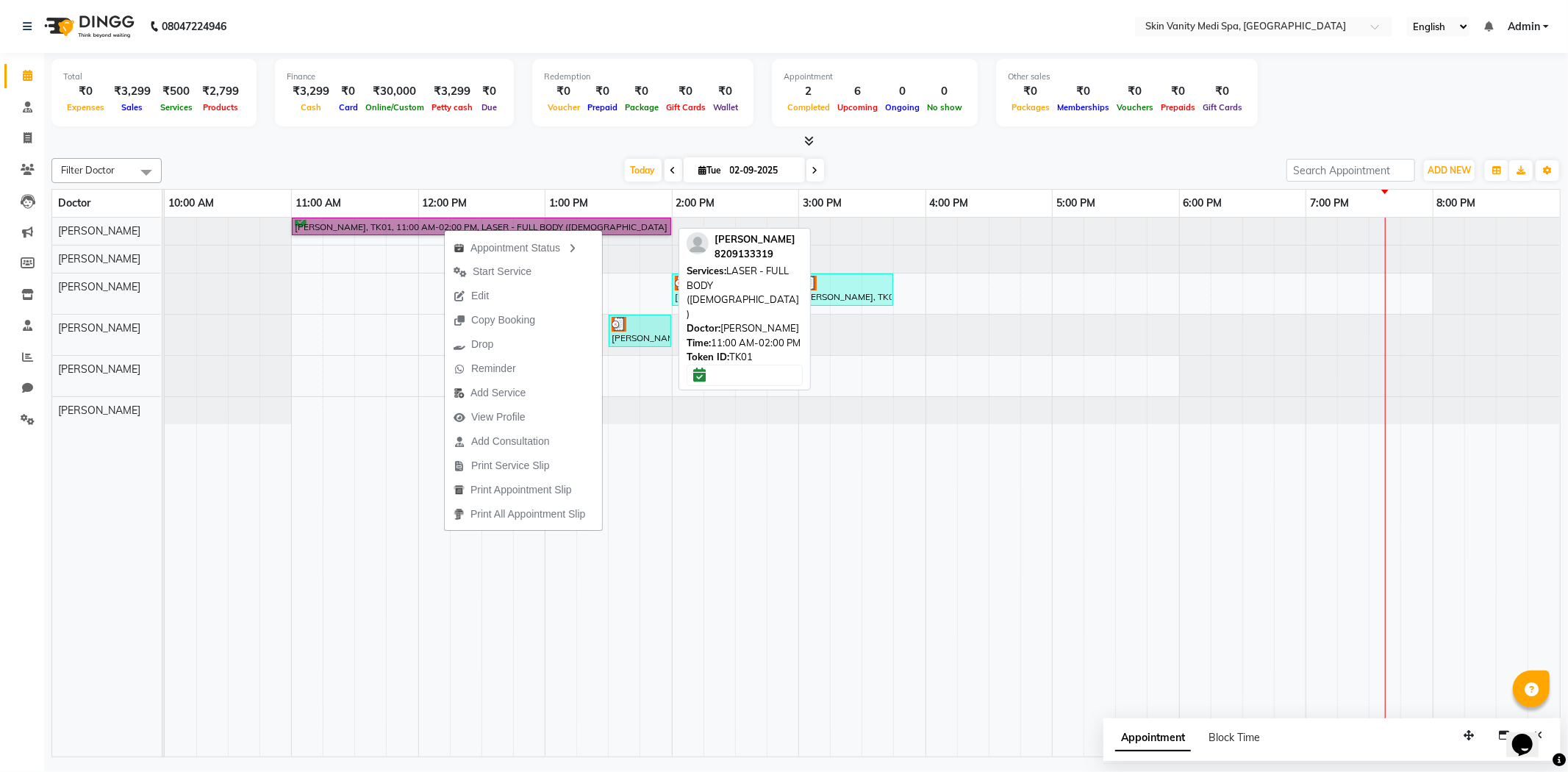
click at [396, 222] on link "[PERSON_NAME], TK01, 11:00 AM-02:00 PM, LASER - FULL BODY ([DEMOGRAPHIC_DATA] )" at bounding box center [482, 227] width 380 height 19
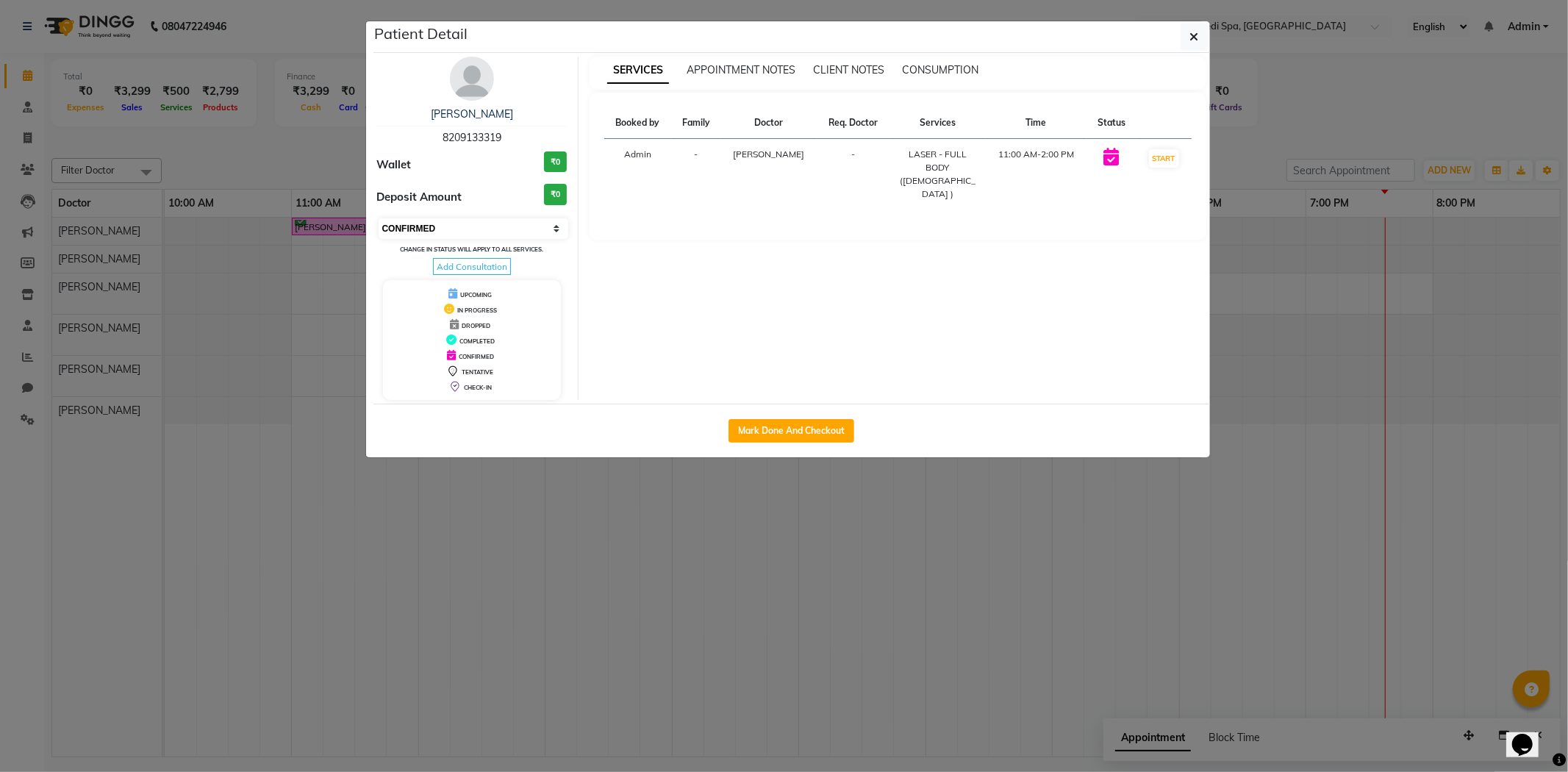
click at [483, 230] on select "Select IN SERVICE CONFIRMED TENTATIVE CHECK IN MARK DONE DROPPED UPCOMING" at bounding box center [474, 228] width 190 height 21
select select "3"
click at [379, 218] on select "Select IN SERVICE CONFIRMED TENTATIVE CHECK IN MARK DONE DROPPED UPCOMING" at bounding box center [474, 228] width 190 height 21
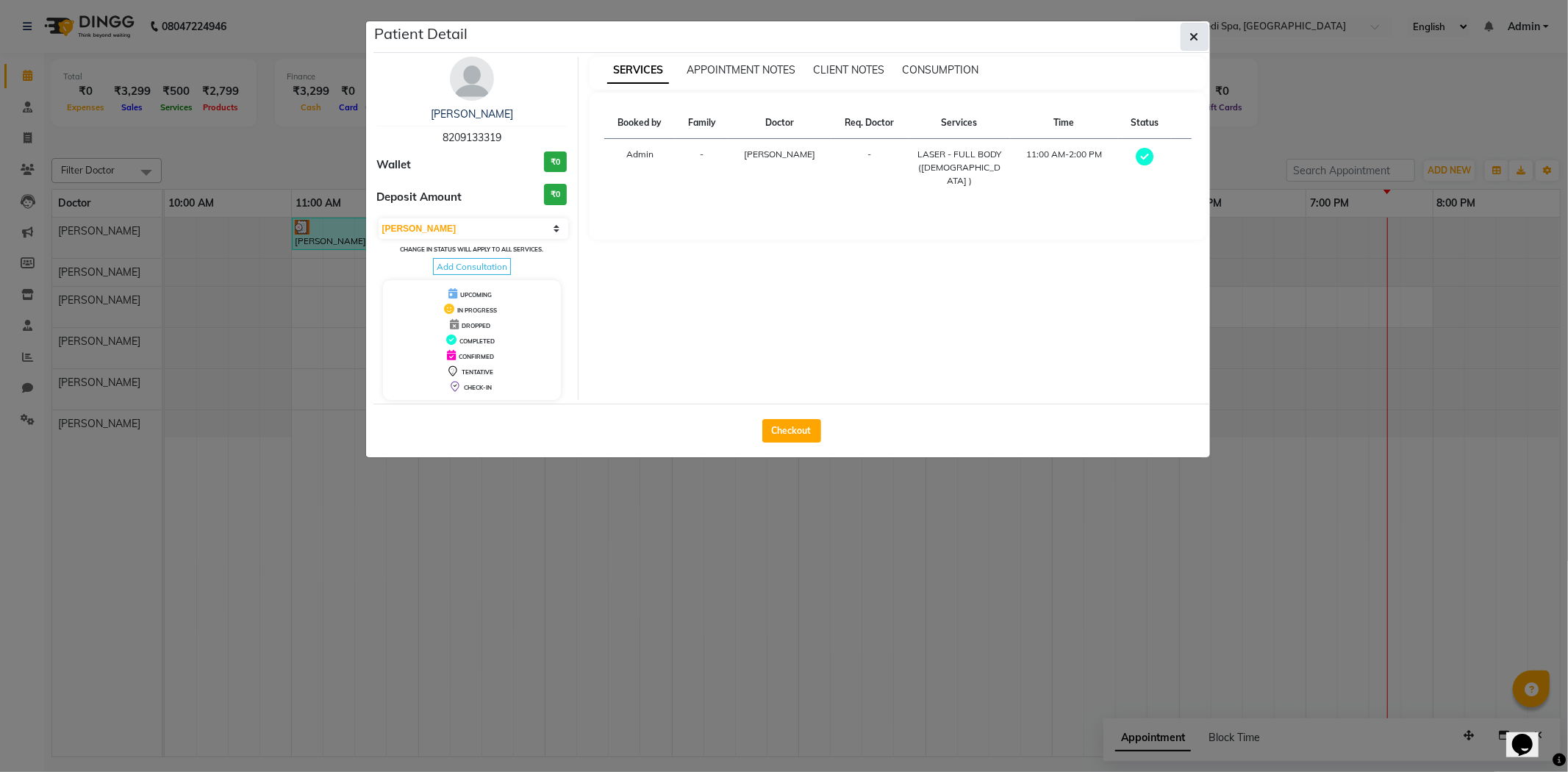
click at [1206, 35] on button "button" at bounding box center [1195, 37] width 28 height 28
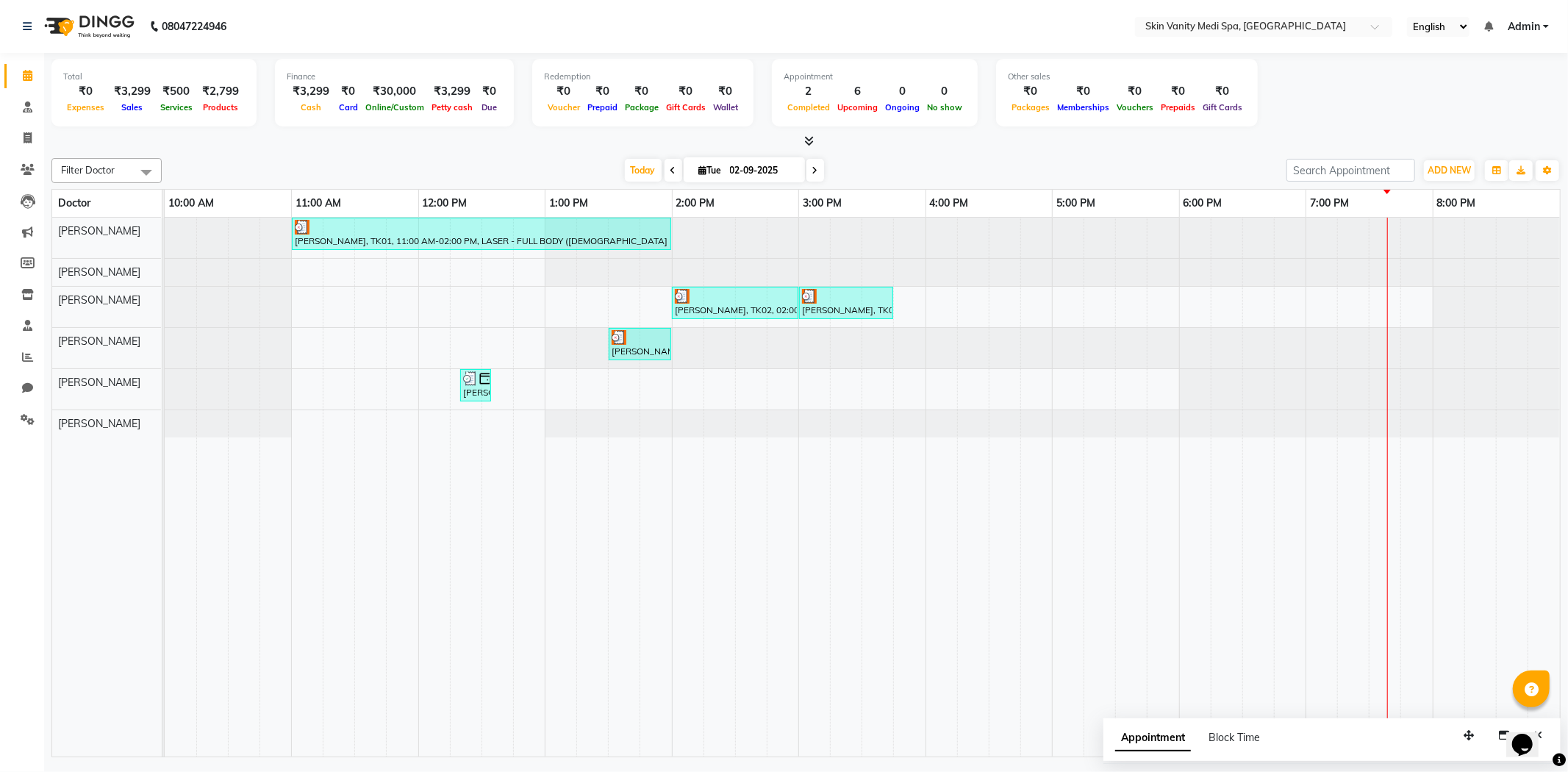
click at [818, 166] on span at bounding box center [816, 171] width 18 height 23
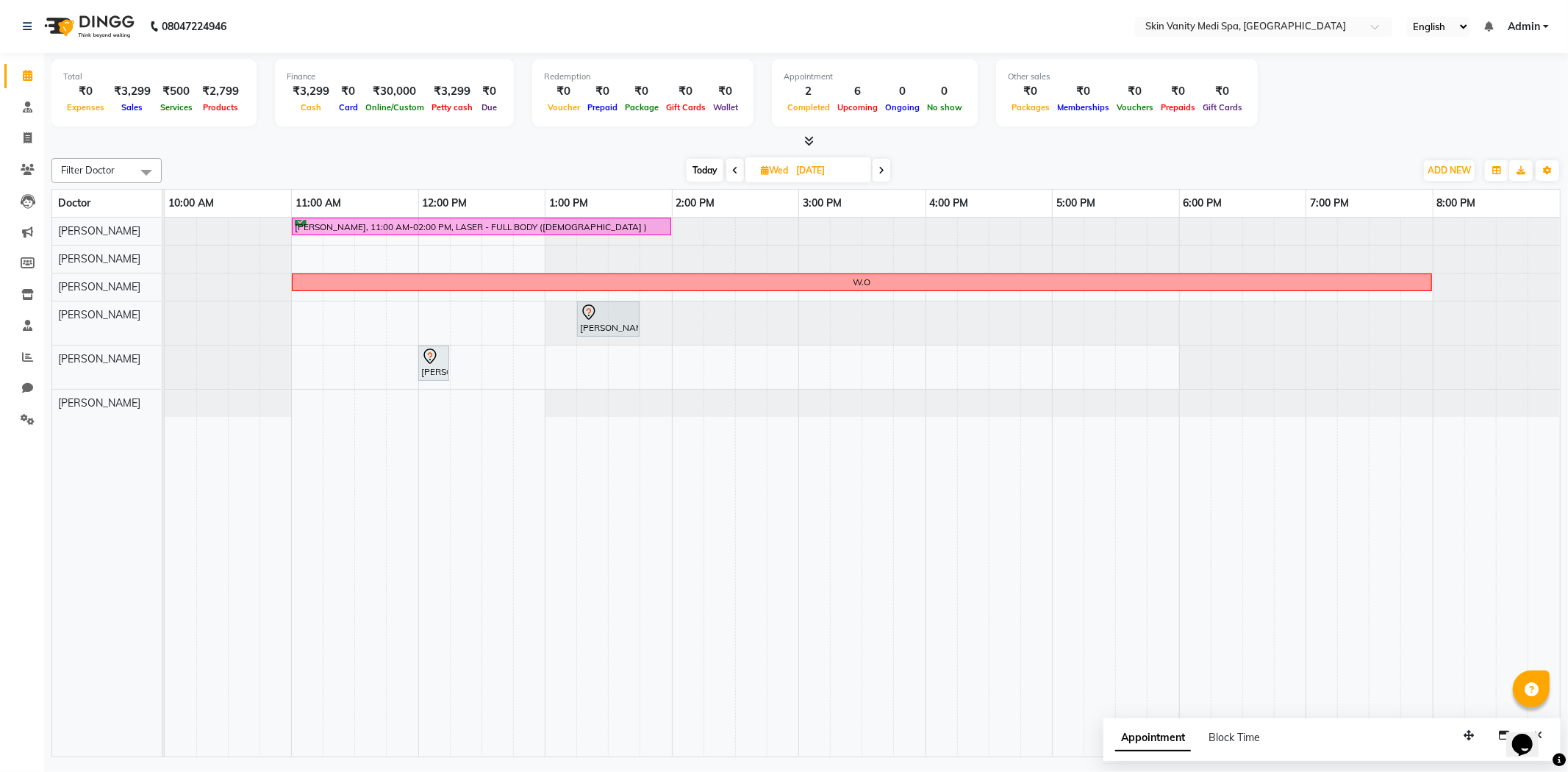
click at [874, 177] on span at bounding box center [882, 171] width 18 height 23
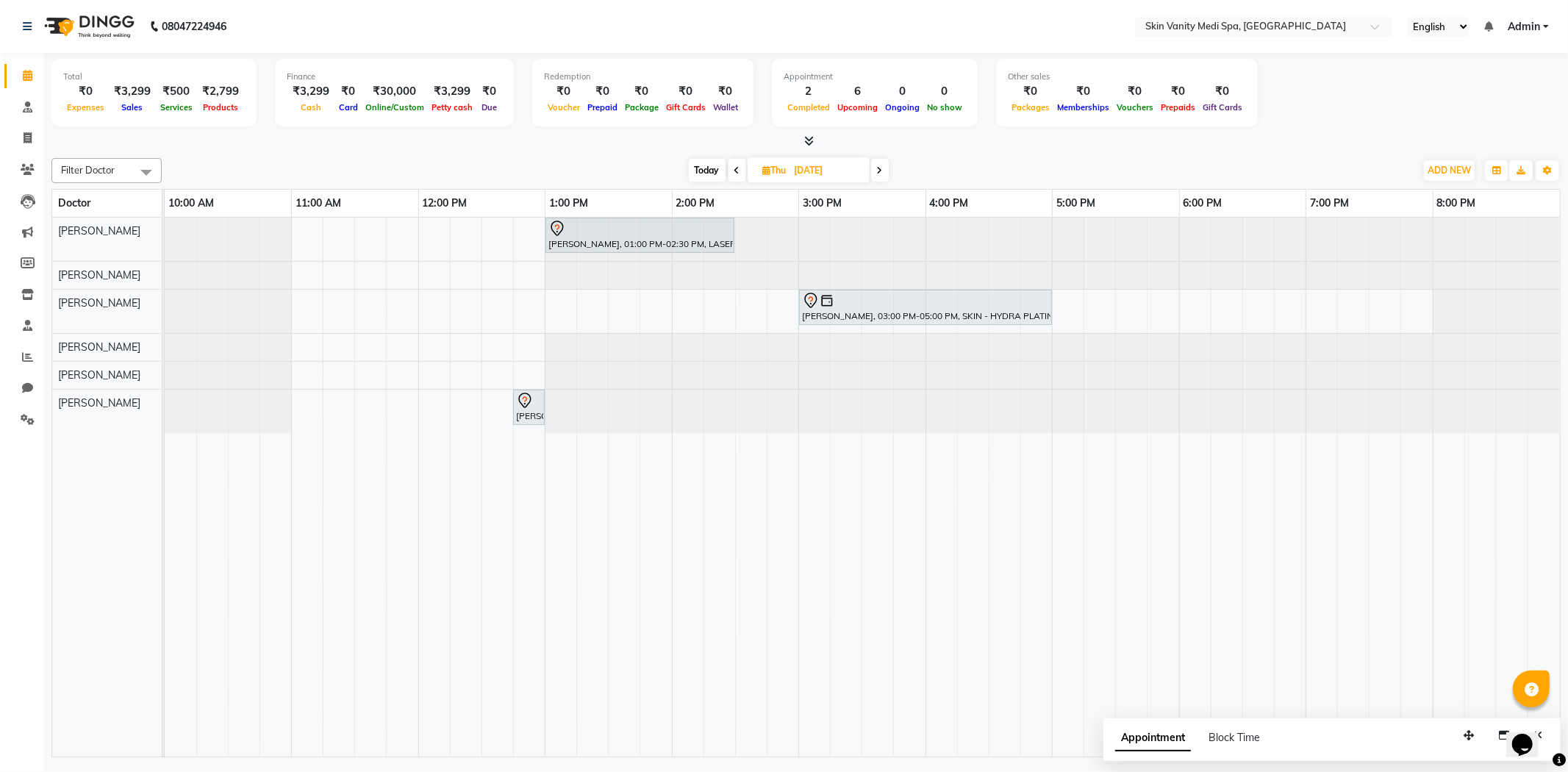
click at [885, 174] on span at bounding box center [880, 171] width 18 height 23
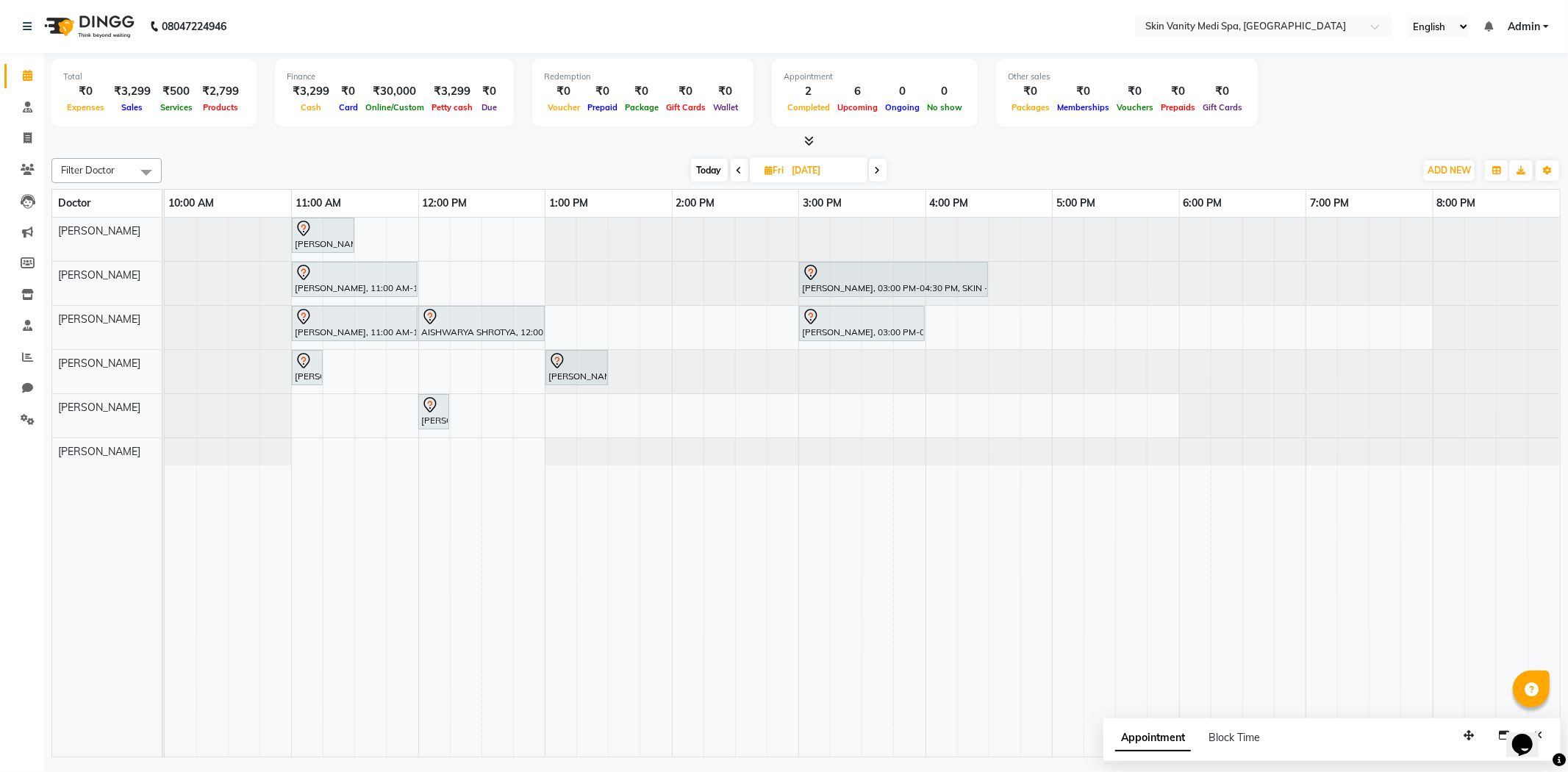
click at [716, 169] on span "Today" at bounding box center [709, 171] width 37 height 23
type input "02-09-2025"
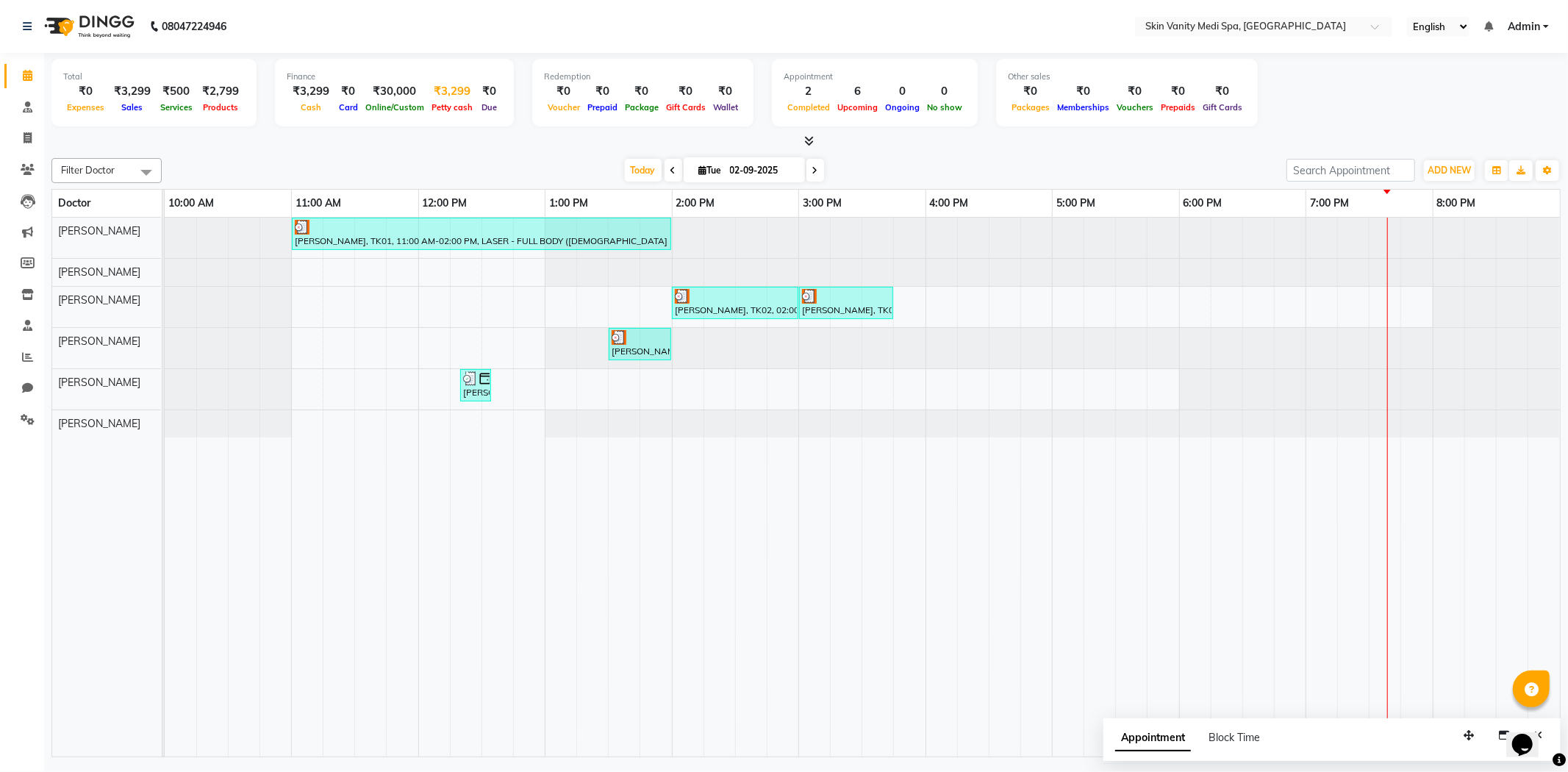
click at [461, 108] on span "Petty cash" at bounding box center [452, 107] width 48 height 11
select select "6976"
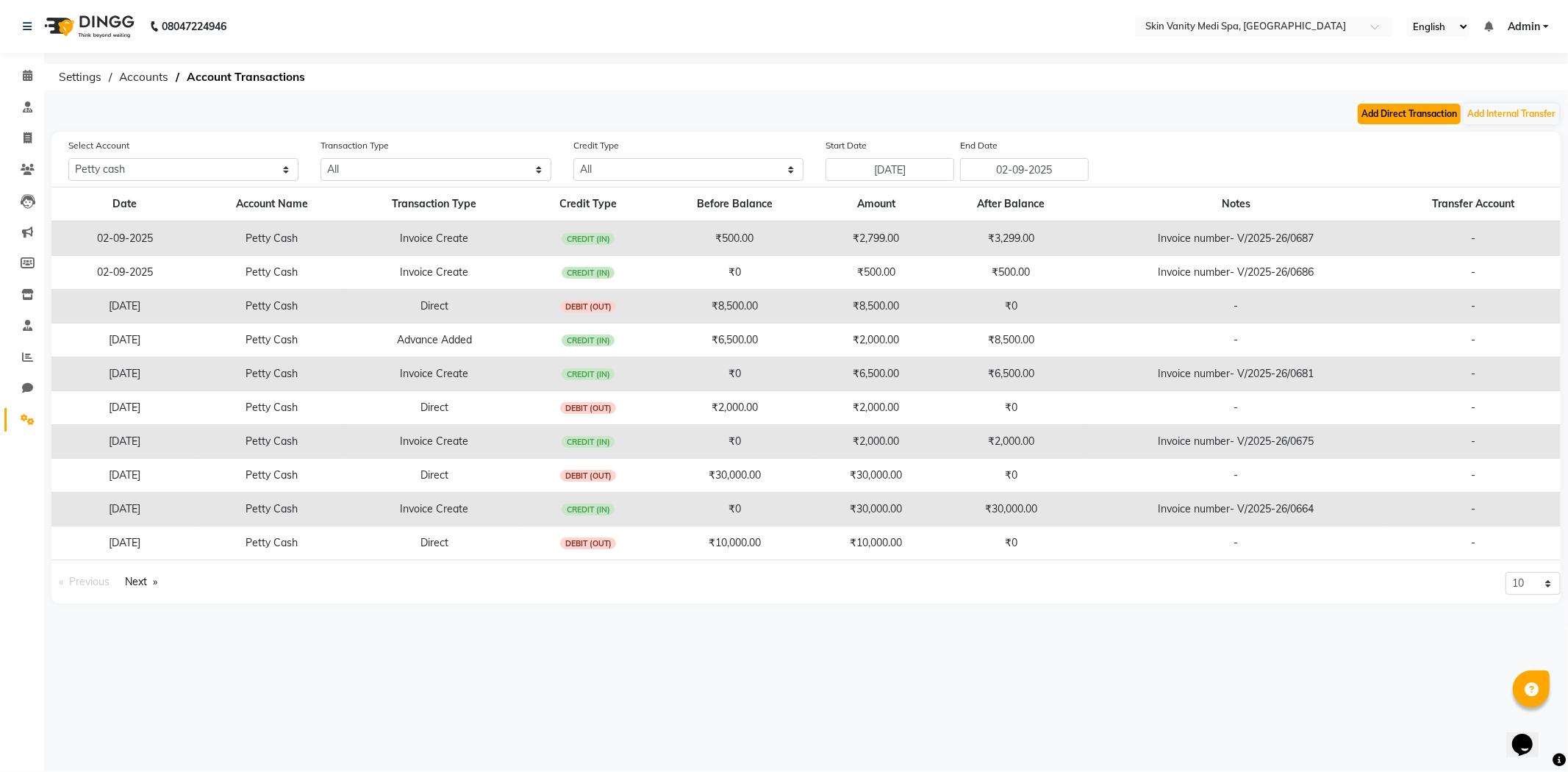
click at [1396, 109] on button "Add Direct Transaction" at bounding box center [1409, 113] width 103 height 21
select select "direct"
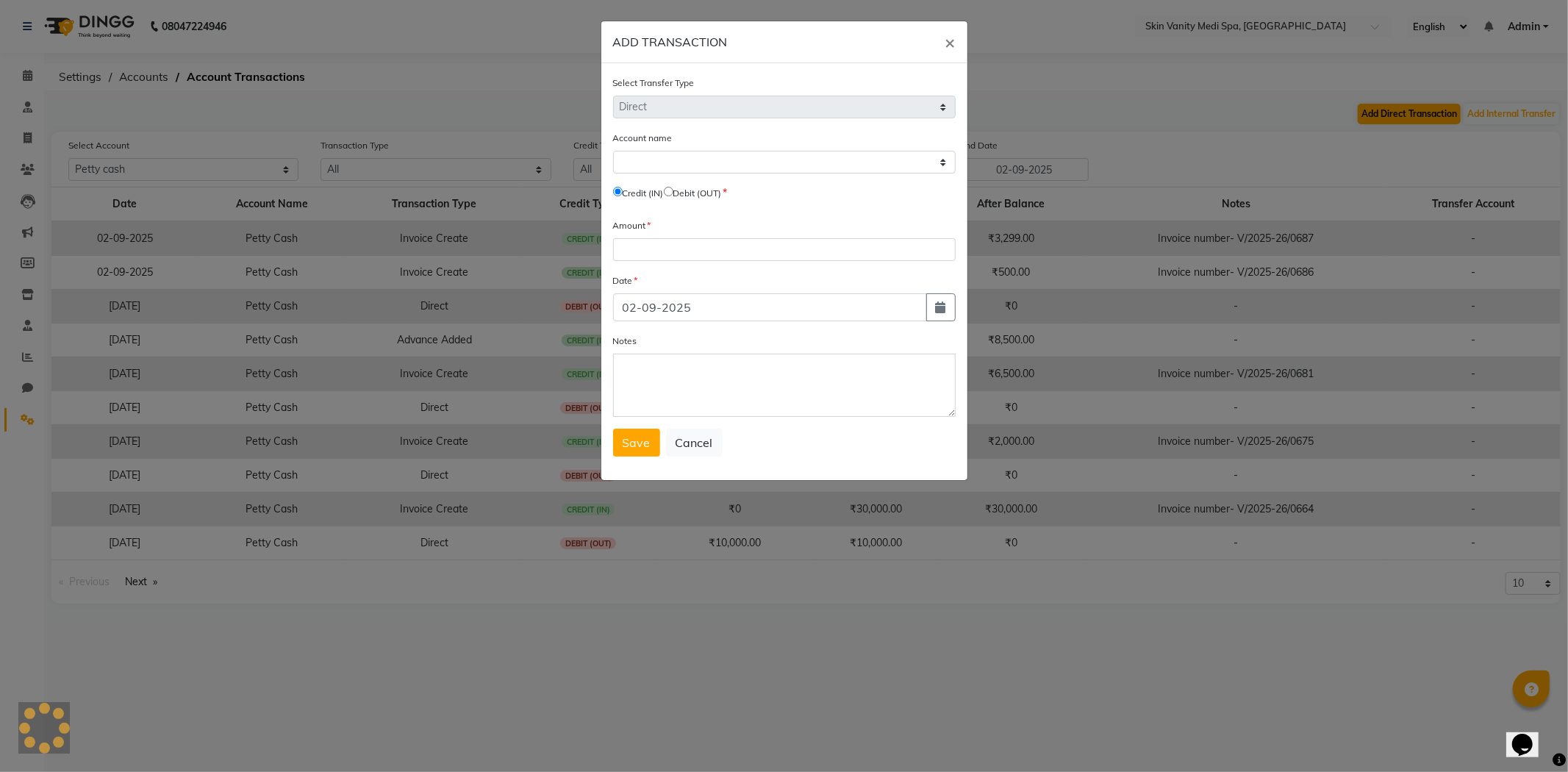
select select "6976"
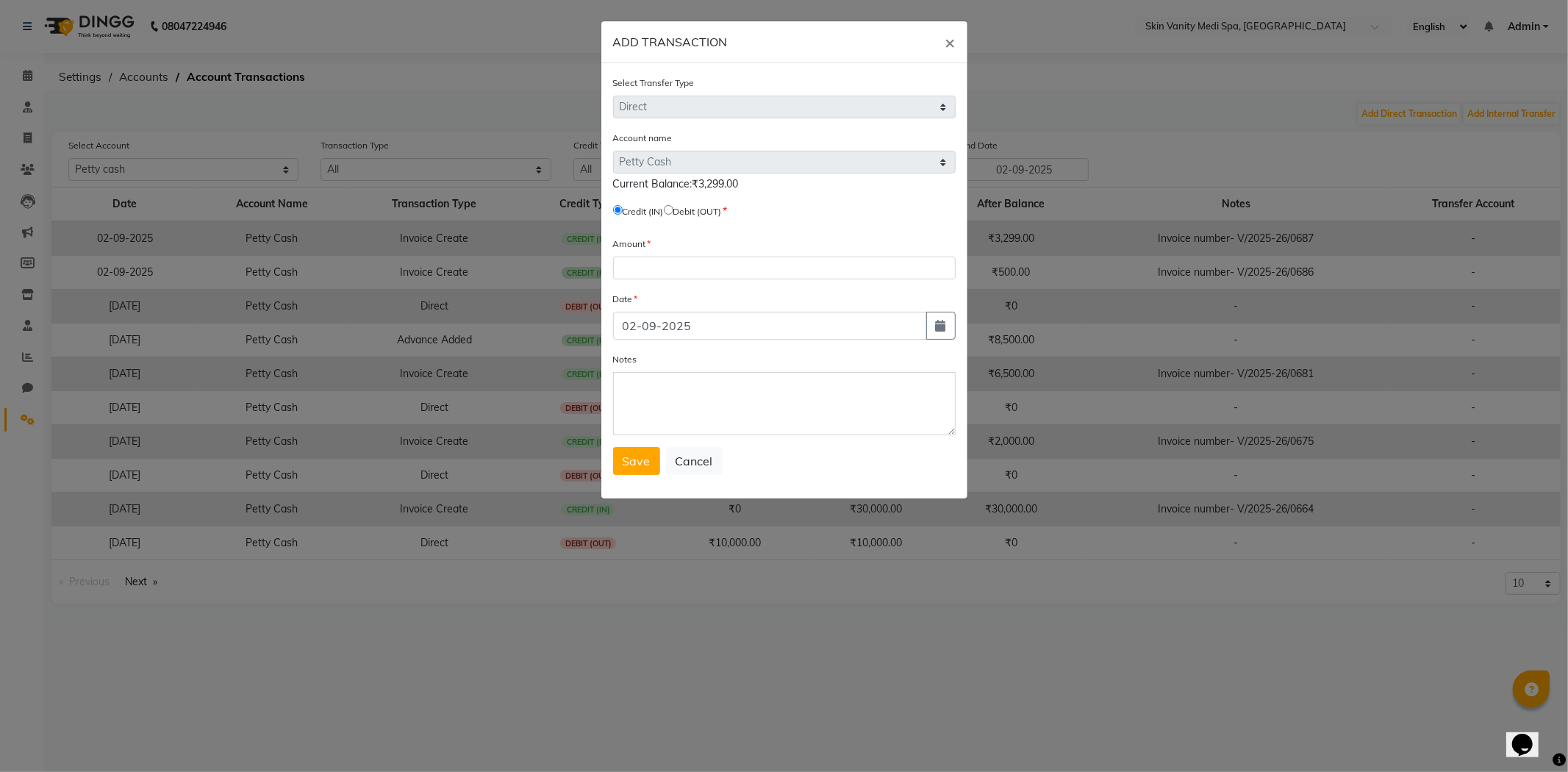
click at [674, 210] on input "radio" at bounding box center [668, 210] width 10 height 10
radio input "true"
click at [733, 264] on input "number" at bounding box center [784, 268] width 342 height 23
type input "3299"
click at [623, 461] on span "Save" at bounding box center [636, 461] width 28 height 14
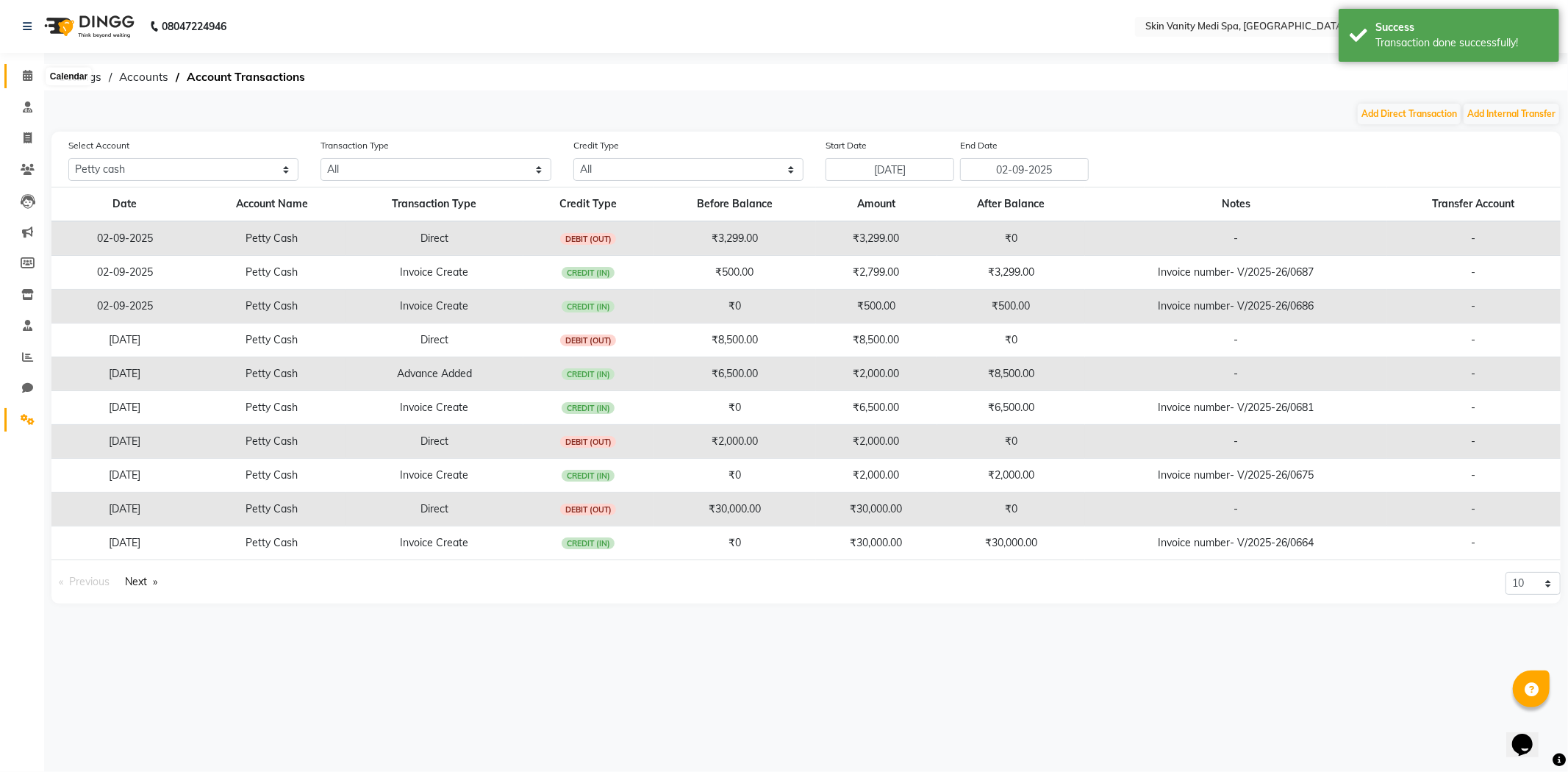
click at [23, 74] on icon at bounding box center [28, 75] width 10 height 11
